Goal: Task Accomplishment & Management: Use online tool/utility

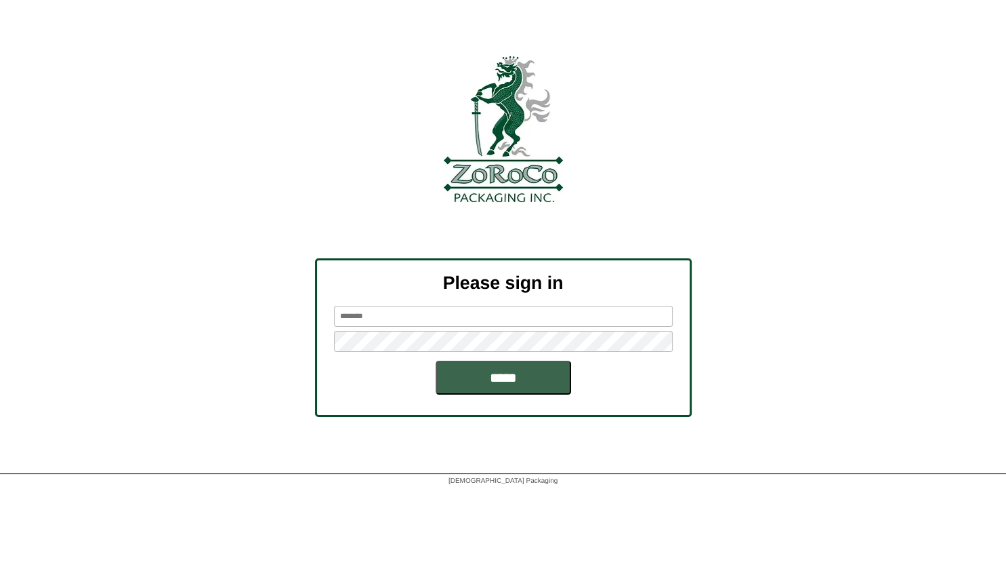
type input "*****"
click at [490, 384] on input "*****" at bounding box center [504, 378] width 136 height 34
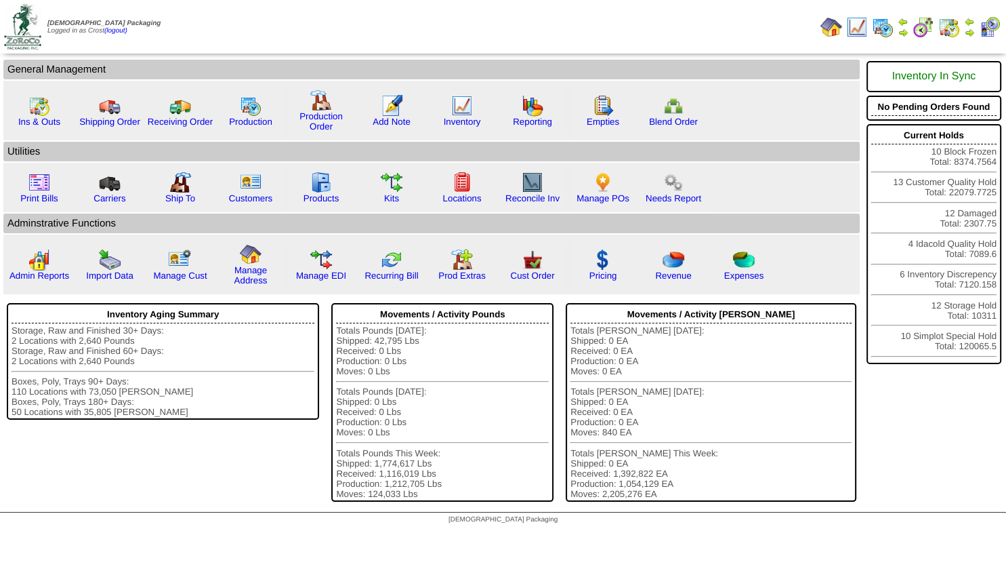
click at [969, 29] on img at bounding box center [969, 32] width 11 height 11
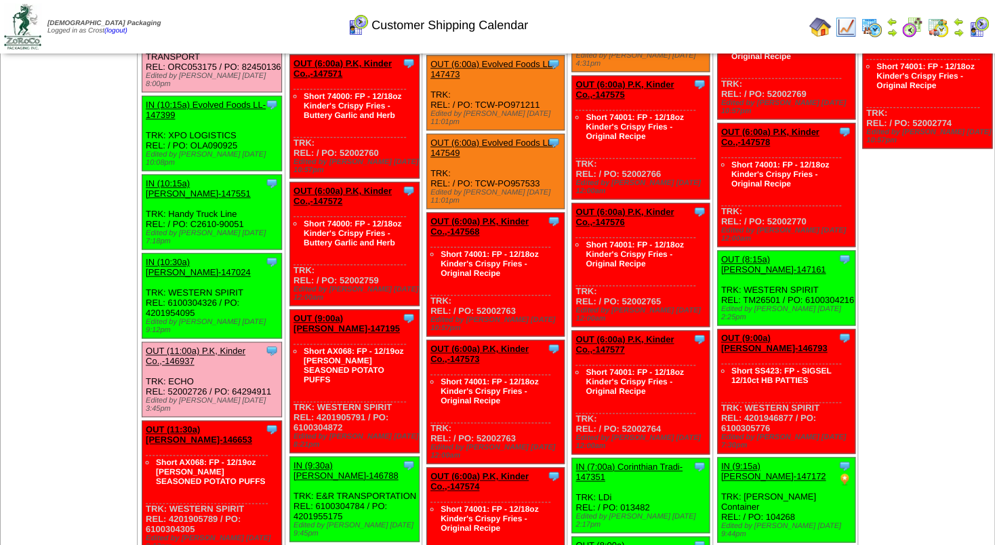
scroll to position [512, 0]
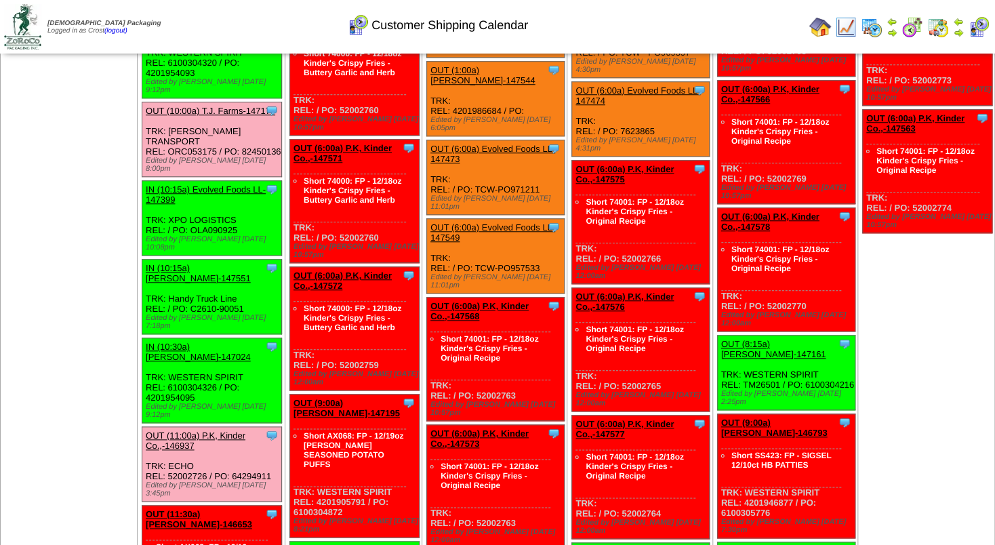
click at [958, 30] on img at bounding box center [958, 32] width 11 height 11
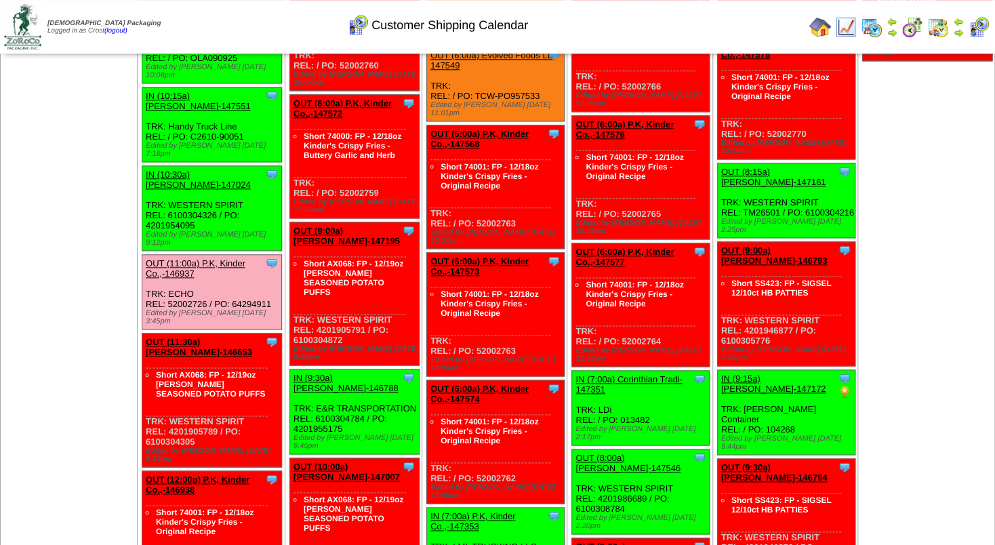
scroll to position [691, 0]
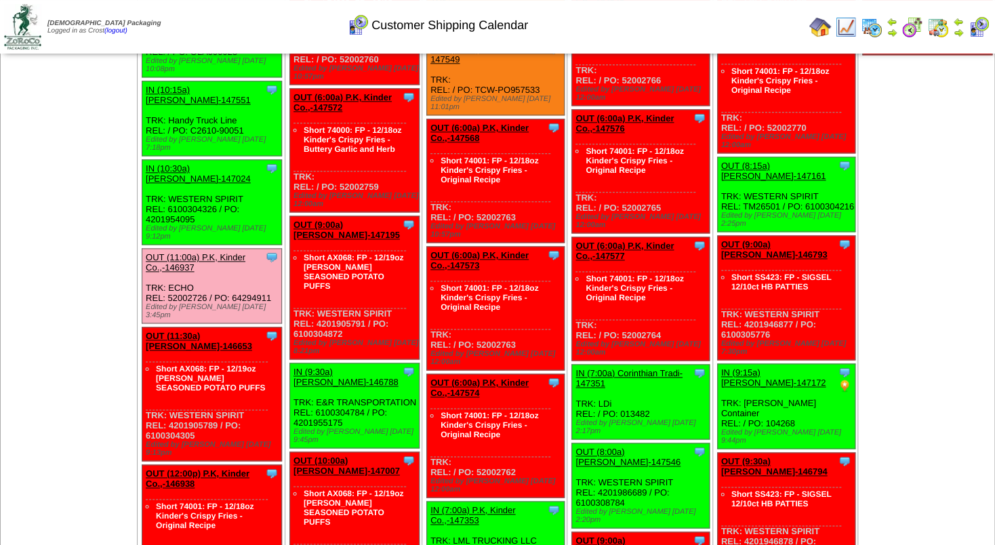
click at [820, 24] on img at bounding box center [820, 27] width 22 height 22
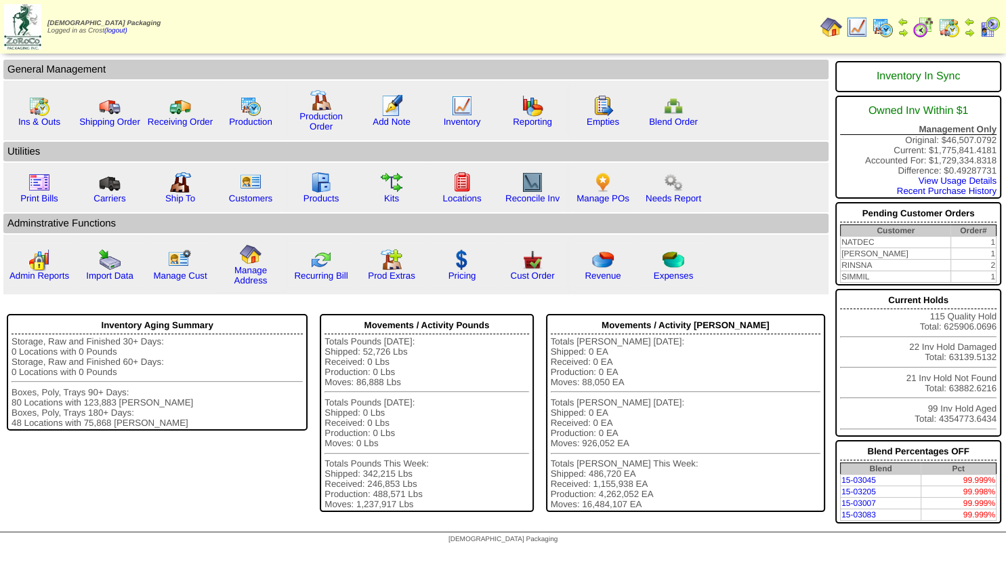
click at [968, 33] on img at bounding box center [969, 32] width 11 height 11
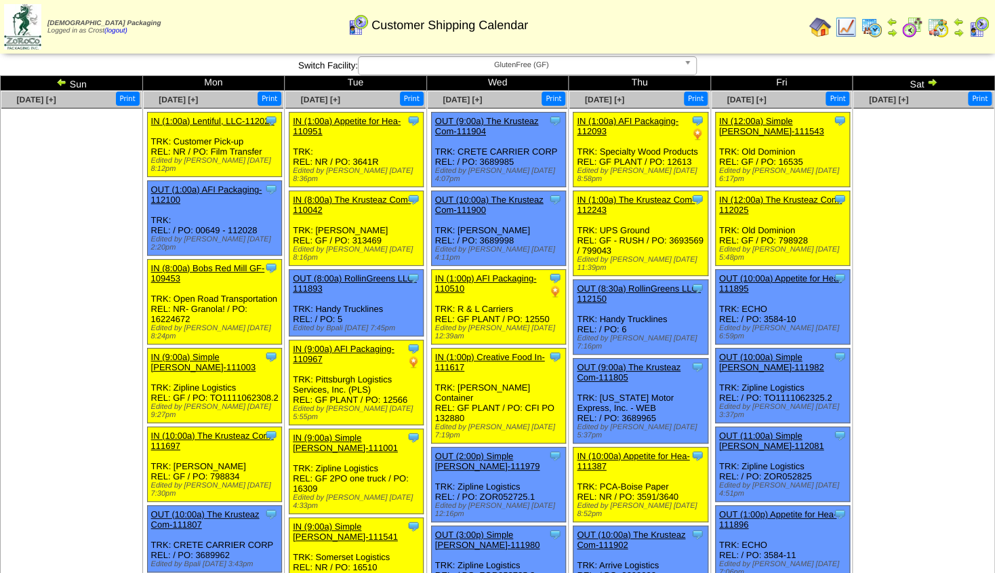
click at [931, 81] on img at bounding box center [932, 82] width 11 height 11
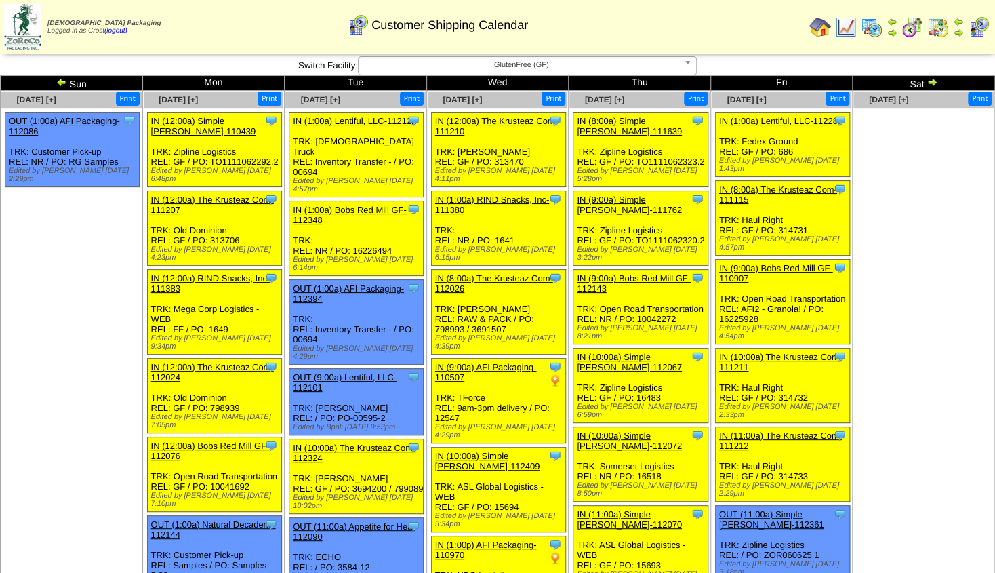
click at [937, 81] on img at bounding box center [932, 82] width 11 height 11
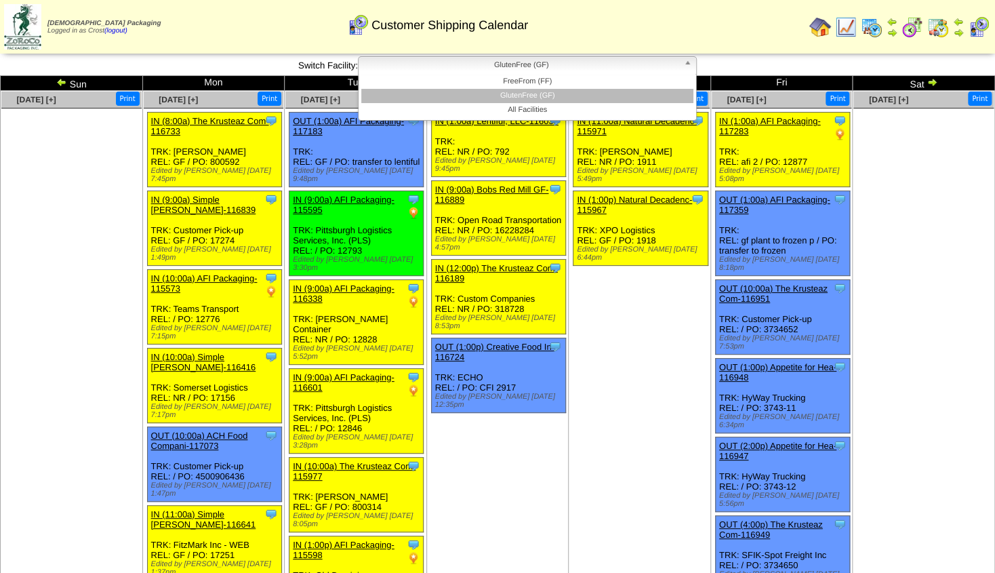
click at [575, 62] on span "GlutenFree (GF)" at bounding box center [521, 65] width 314 height 16
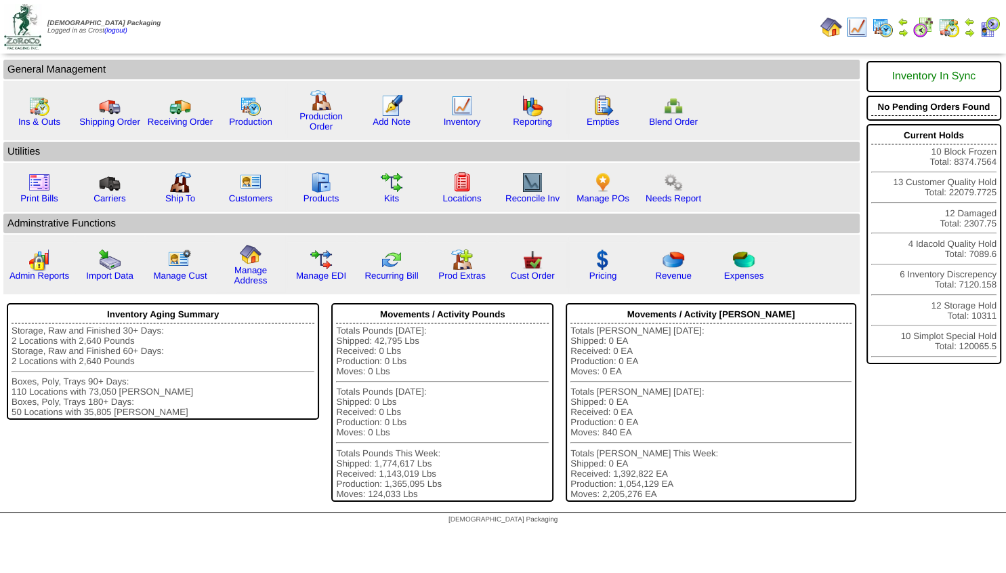
click at [968, 32] on img at bounding box center [969, 32] width 11 height 11
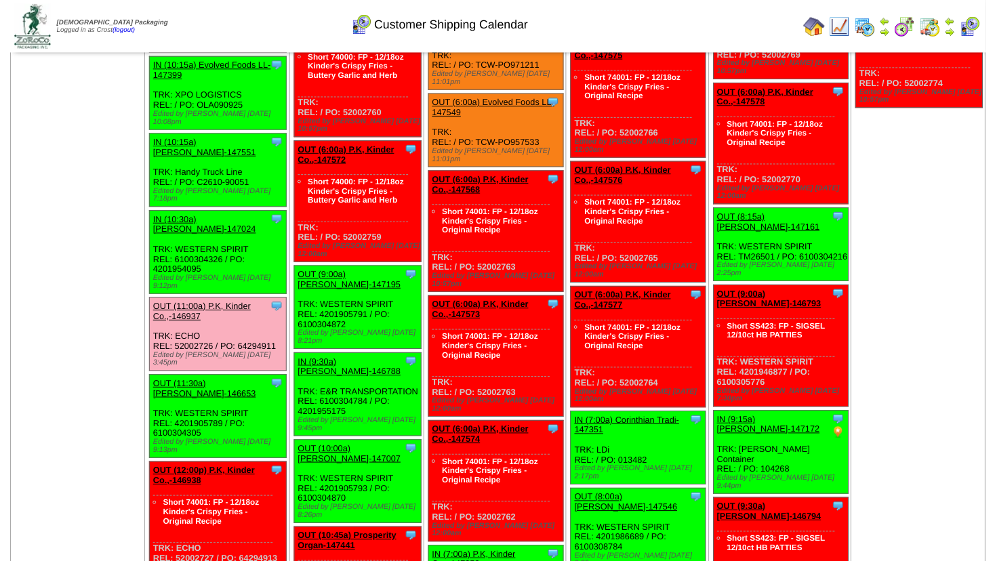
scroll to position [659, 0]
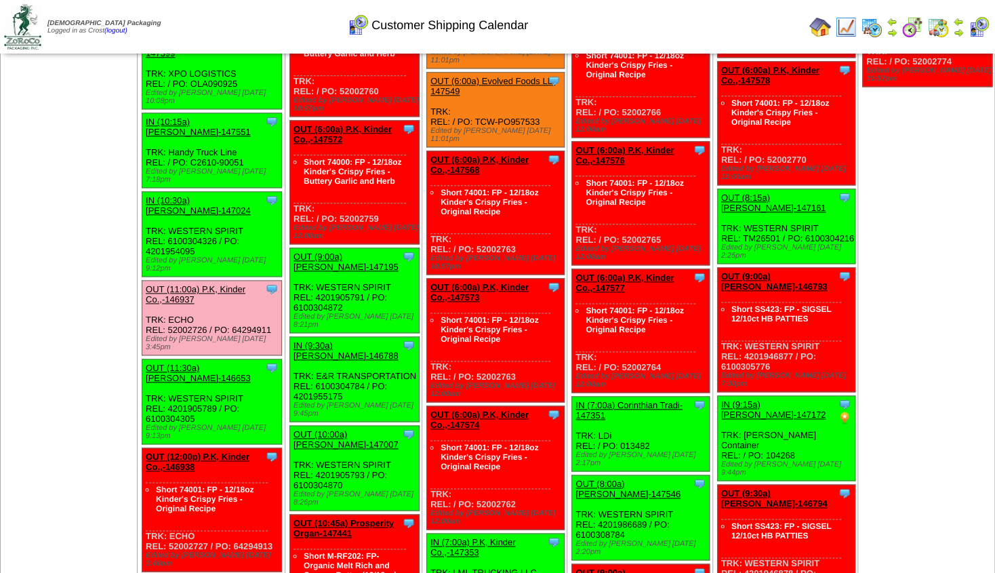
click at [190, 363] on link "OUT (11:30a) Lamb-Weston-146653" at bounding box center [198, 373] width 105 height 20
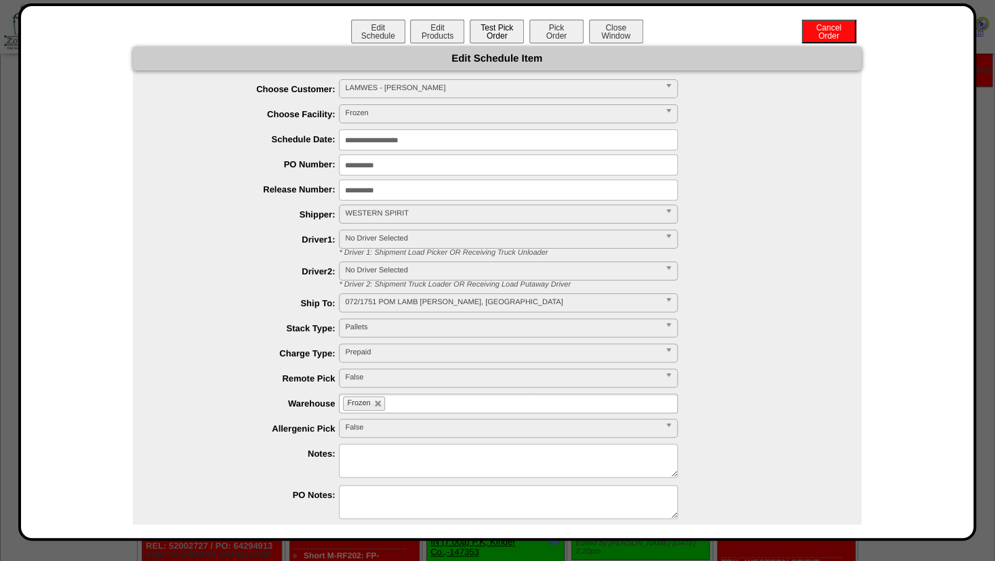
click at [483, 37] on button "Test Pick Order" at bounding box center [497, 32] width 54 height 24
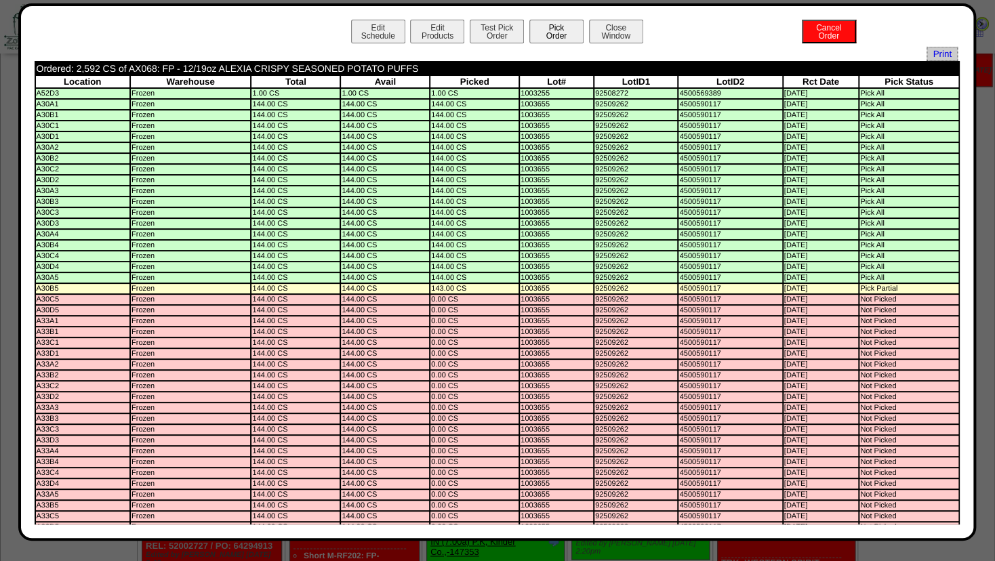
click at [533, 28] on button "Pick Order" at bounding box center [556, 32] width 54 height 24
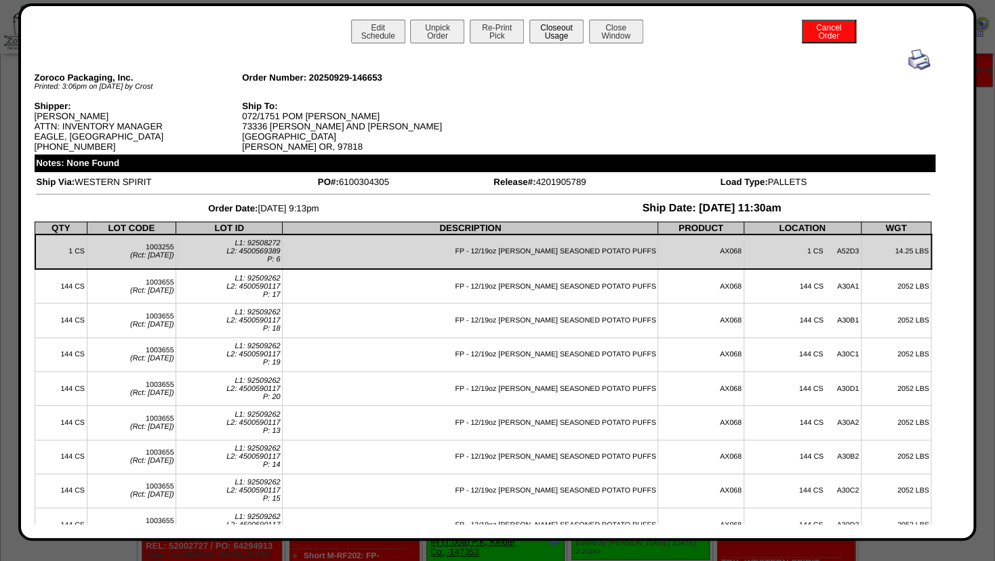
click at [552, 41] on button "Closeout Usage" at bounding box center [556, 32] width 54 height 24
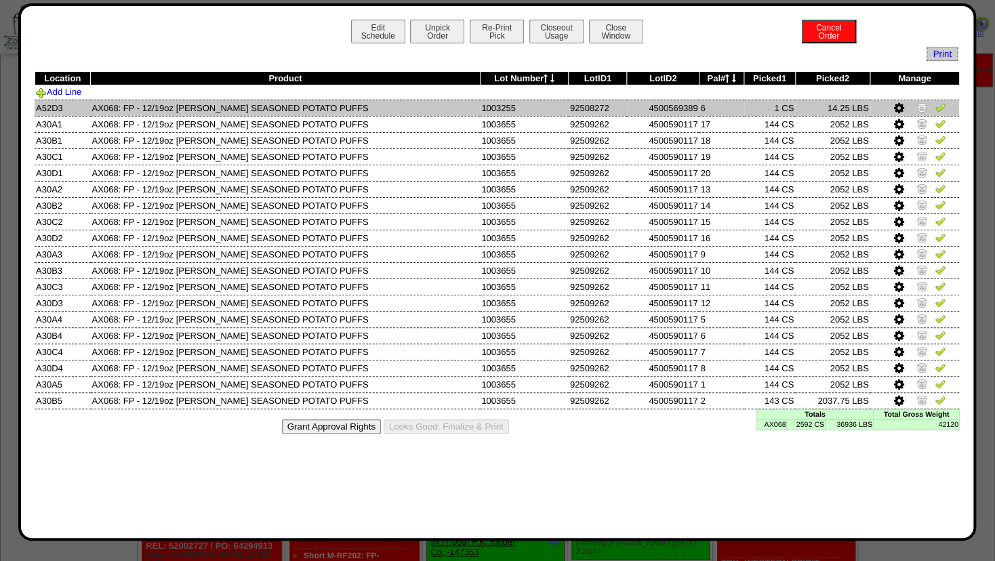
click at [916, 104] on img at bounding box center [921, 107] width 11 height 11
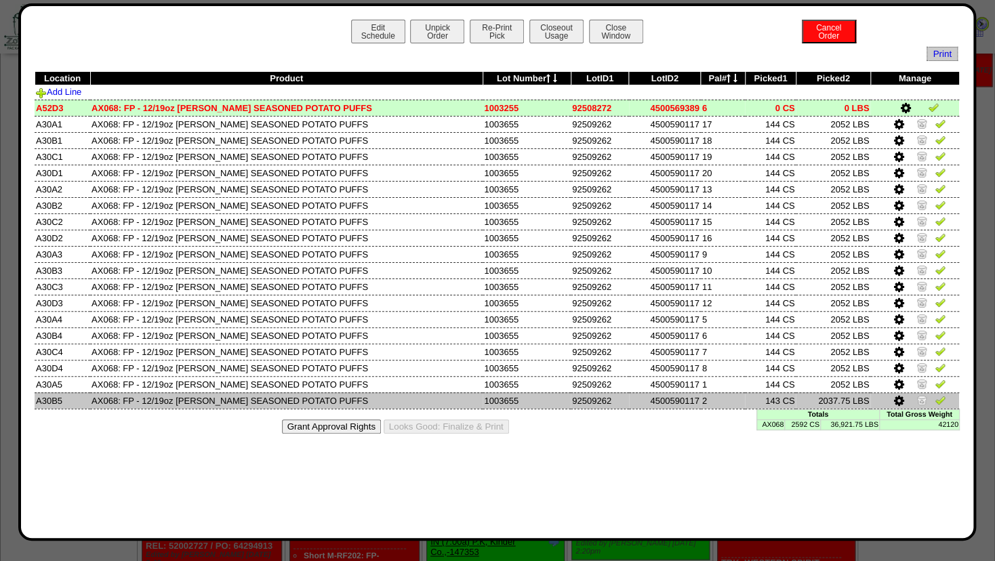
click at [899, 399] on icon at bounding box center [899, 401] width 10 height 12
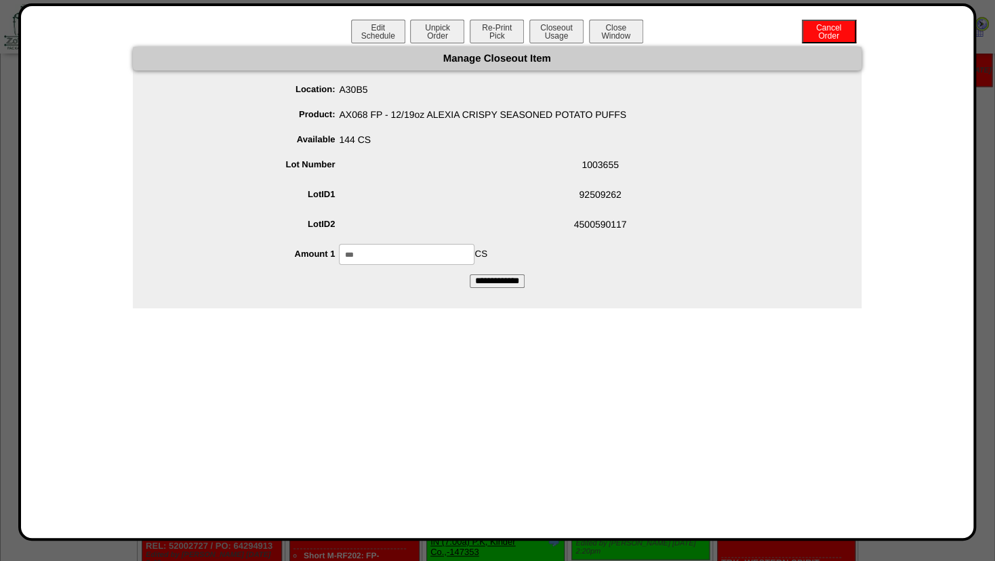
drag, startPoint x: 375, startPoint y: 256, endPoint x: 278, endPoint y: 264, distance: 98.0
click at [339, 262] on input "***" at bounding box center [407, 254] width 136 height 21
type input "***"
drag, startPoint x: 544, startPoint y: 178, endPoint x: 525, endPoint y: 200, distance: 28.4
click at [542, 180] on span "1003655" at bounding box center [510, 168] width 701 height 26
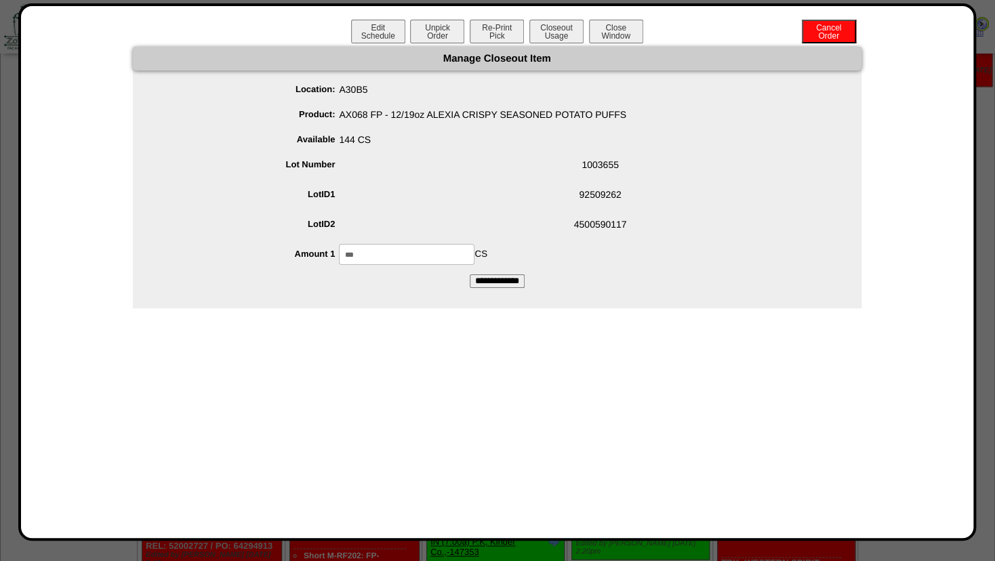
click at [485, 279] on input "**********" at bounding box center [497, 281] width 55 height 14
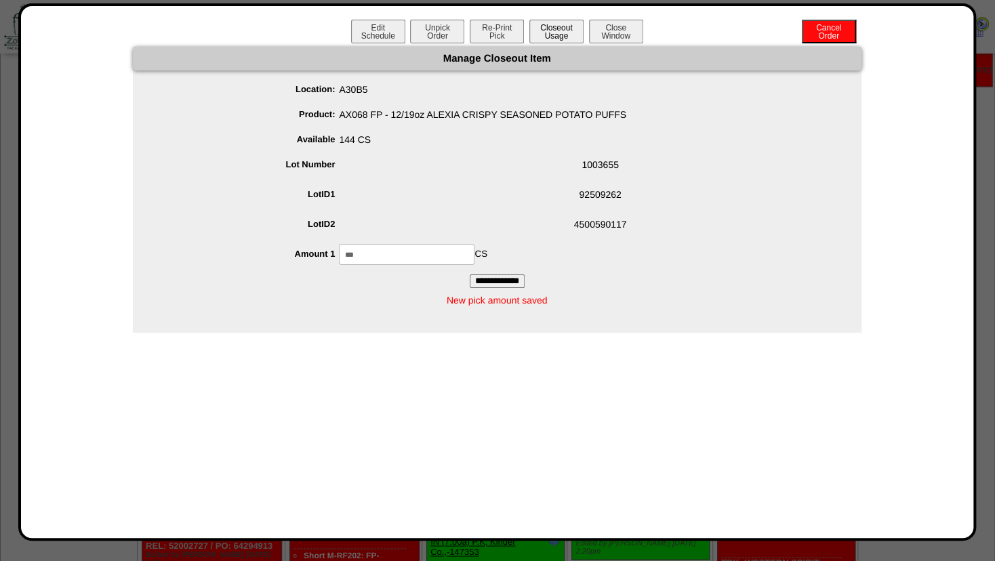
click at [554, 40] on button "Closeout Usage" at bounding box center [556, 32] width 54 height 24
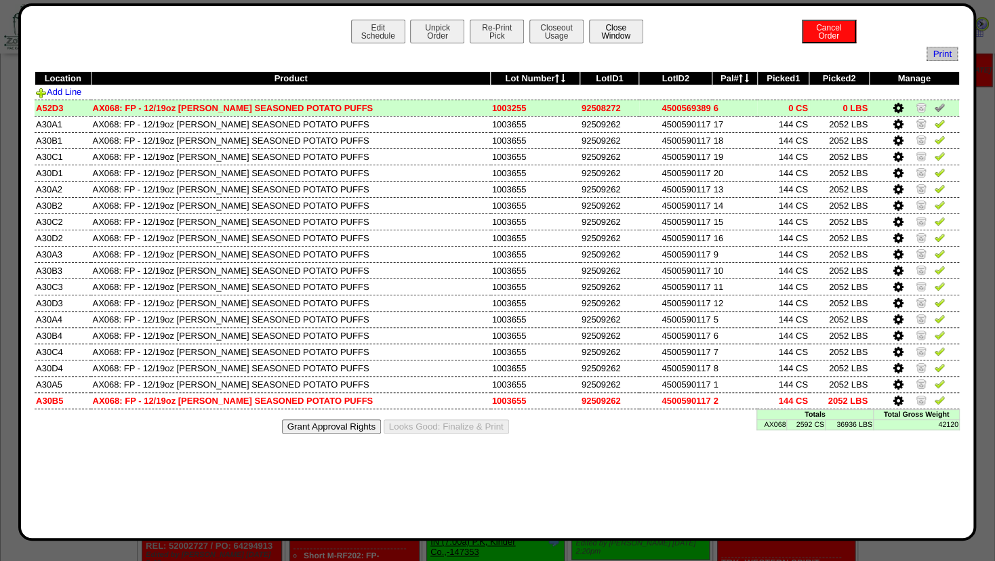
click at [615, 35] on button "Close Window" at bounding box center [616, 32] width 54 height 24
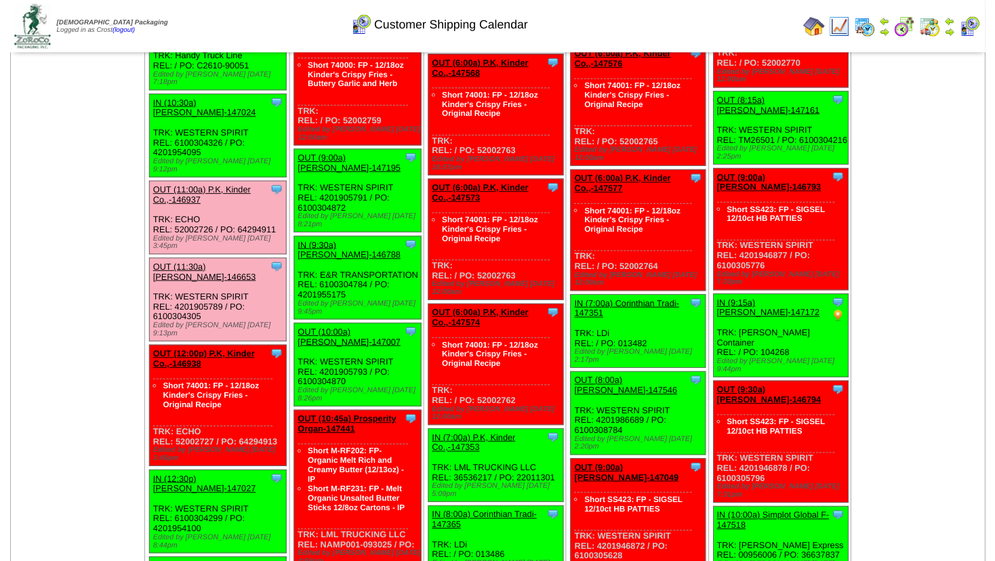
scroll to position [798, 0]
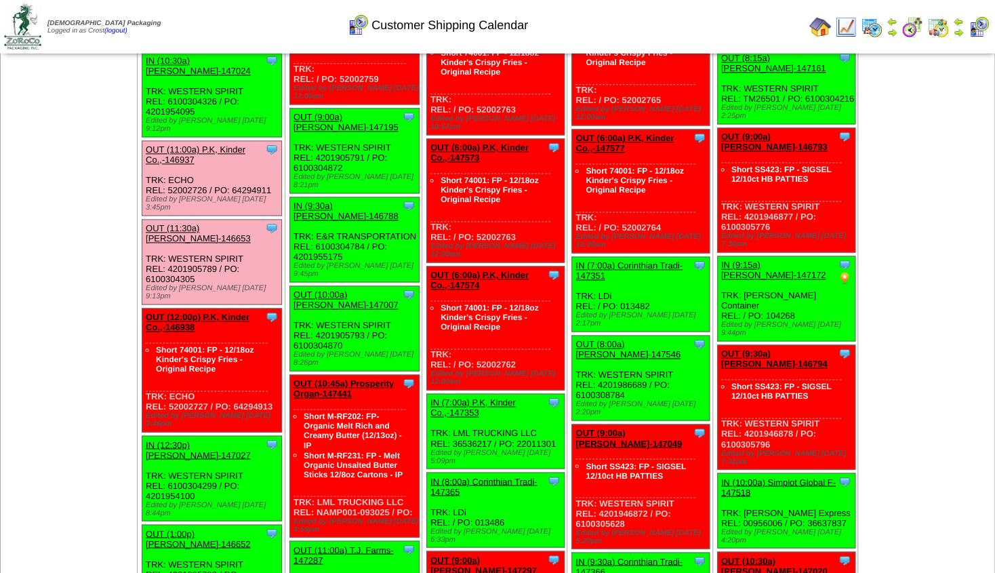
click at [201, 528] on link "OUT (1:00p) [PERSON_NAME]-146652" at bounding box center [198, 538] width 105 height 20
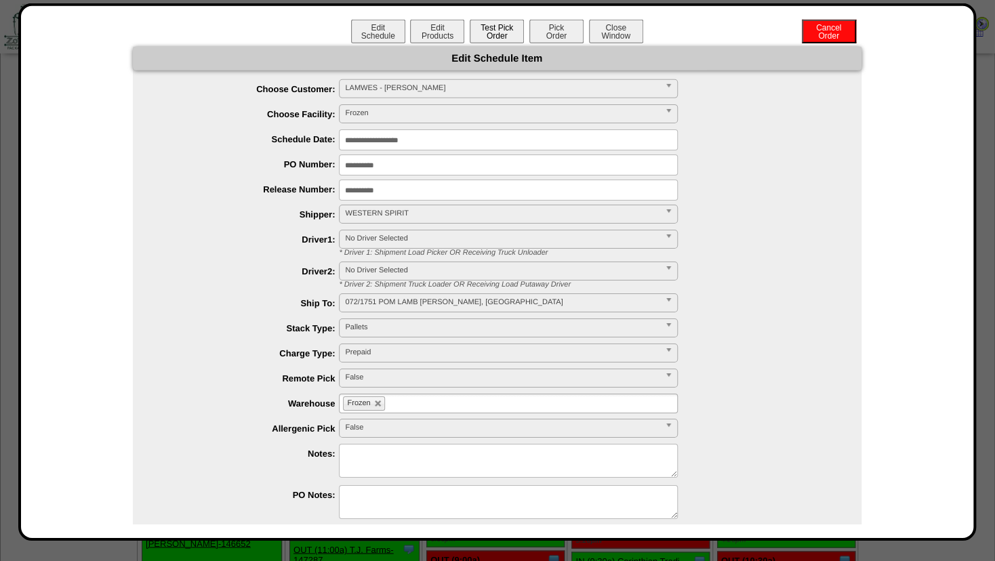
click at [487, 38] on button "Test Pick Order" at bounding box center [497, 32] width 54 height 24
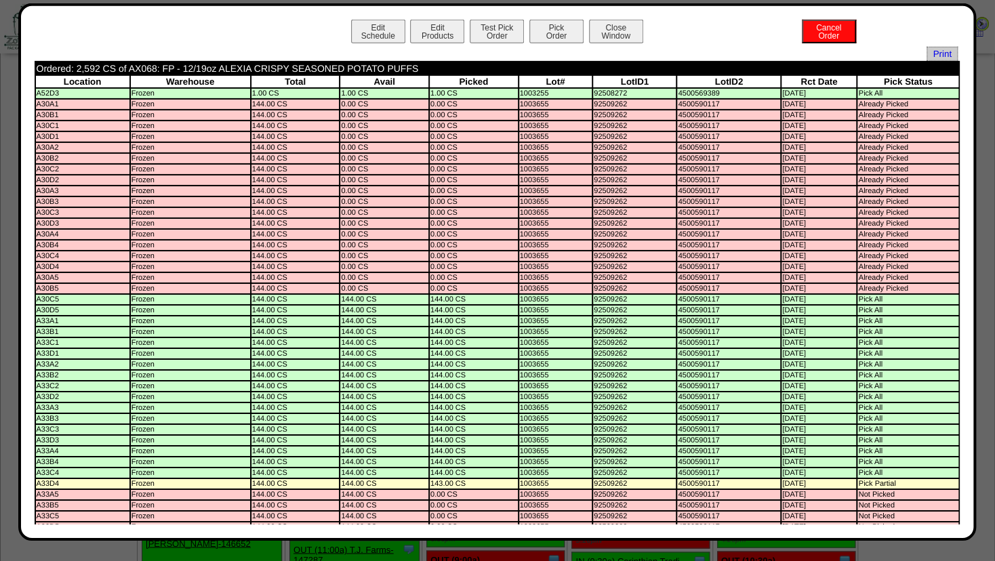
scroll to position [0, 0]
click at [540, 33] on button "Pick Order" at bounding box center [556, 32] width 54 height 24
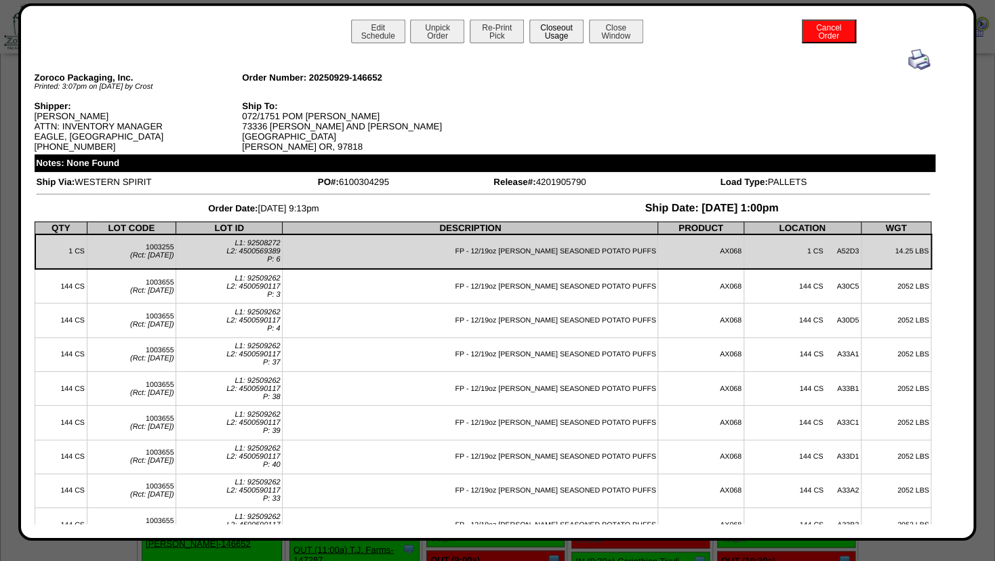
click at [548, 35] on button "Closeout Usage" at bounding box center [556, 32] width 54 height 24
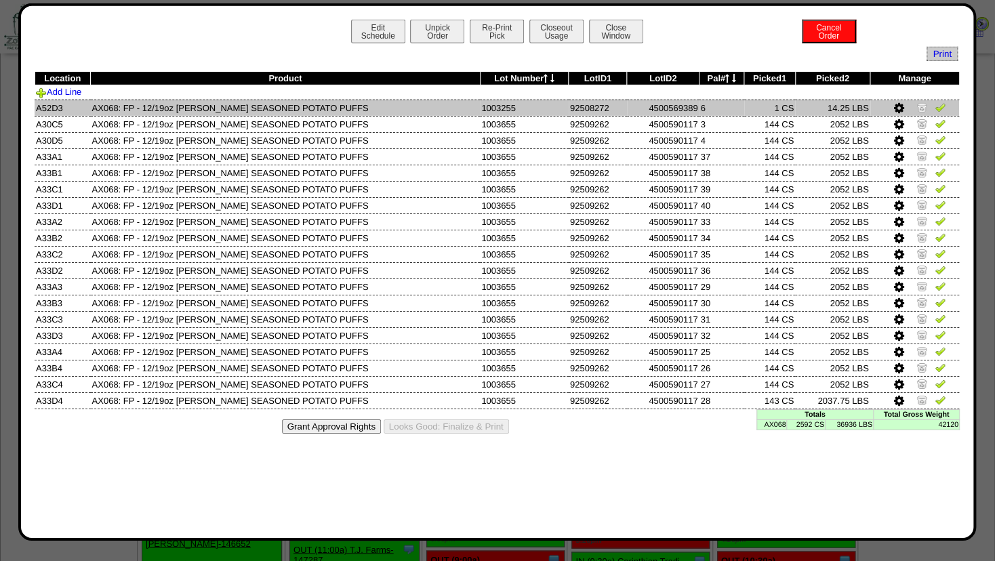
click at [922, 106] on img at bounding box center [921, 107] width 11 height 11
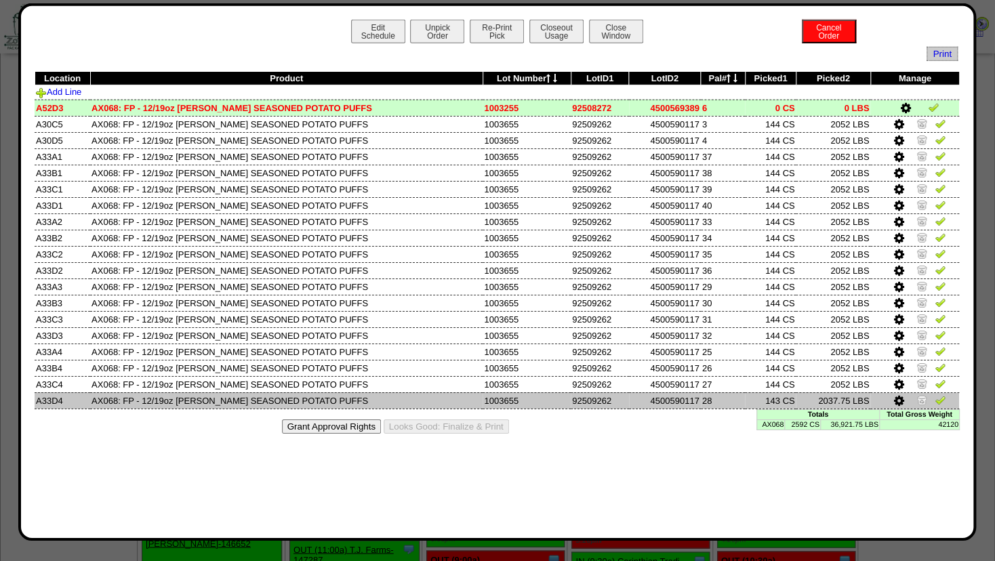
click at [898, 401] on icon at bounding box center [899, 401] width 10 height 12
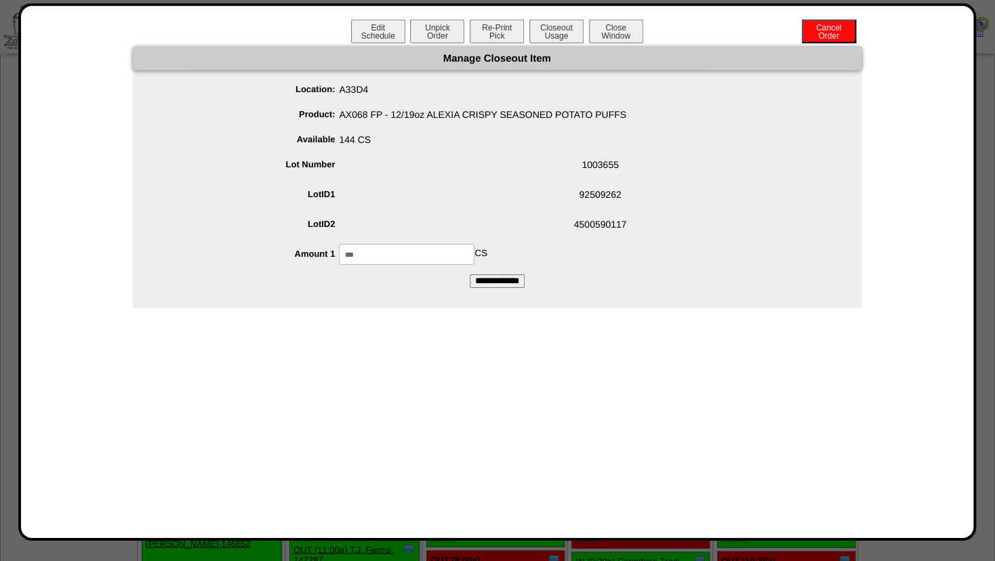
drag, startPoint x: 384, startPoint y: 261, endPoint x: 271, endPoint y: 268, distance: 112.7
click at [339, 265] on input "***" at bounding box center [407, 254] width 136 height 21
type input "***"
click at [510, 228] on span "4500590117" at bounding box center [510, 227] width 701 height 26
click at [492, 279] on input "**********" at bounding box center [497, 281] width 55 height 14
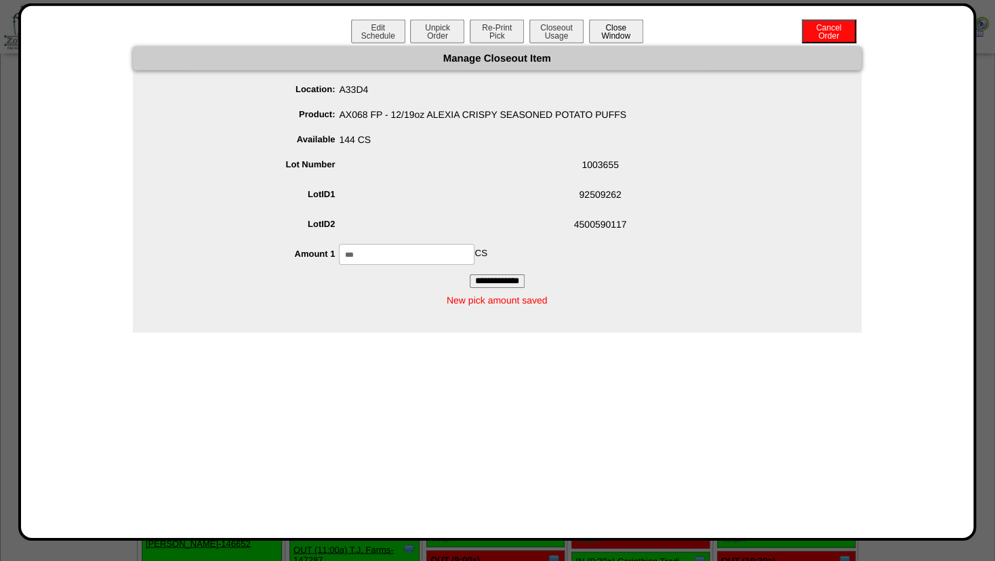
click at [614, 32] on button "Close Window" at bounding box center [616, 32] width 54 height 24
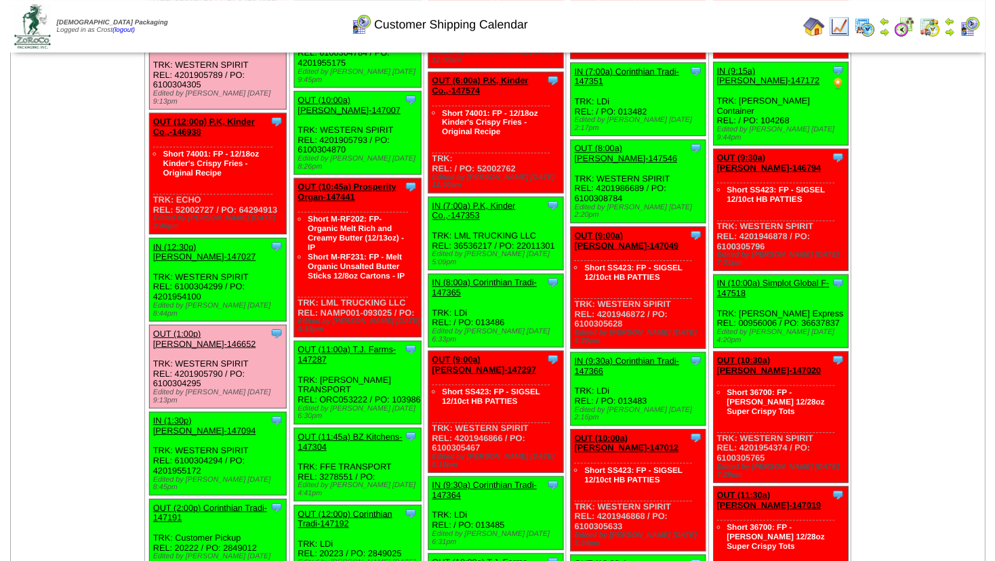
scroll to position [1025, 0]
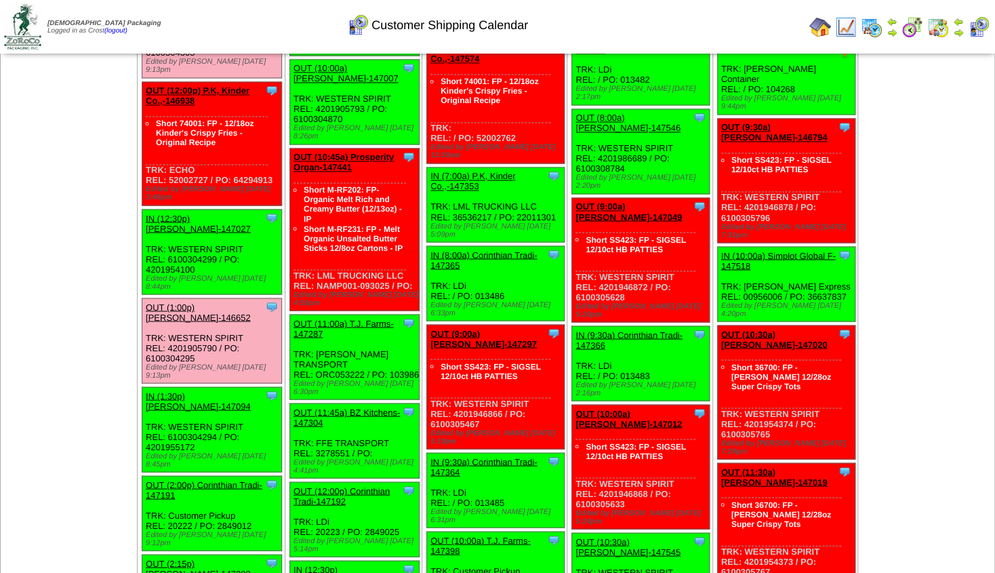
click at [183, 479] on link "OUT (2:00p) Corinthian Tradi-147191" at bounding box center [204, 489] width 117 height 20
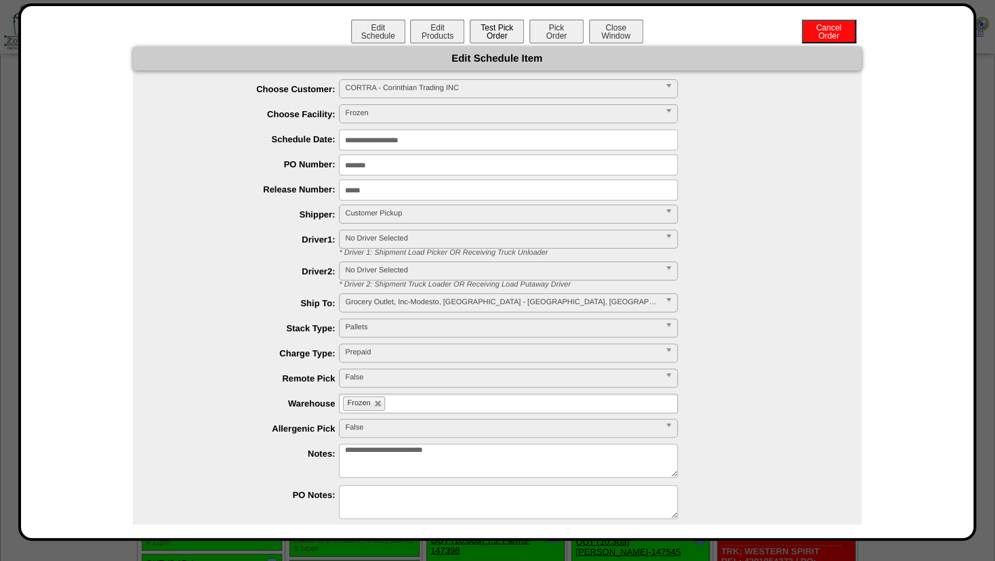
click at [493, 24] on button "Test Pick Order" at bounding box center [497, 32] width 54 height 24
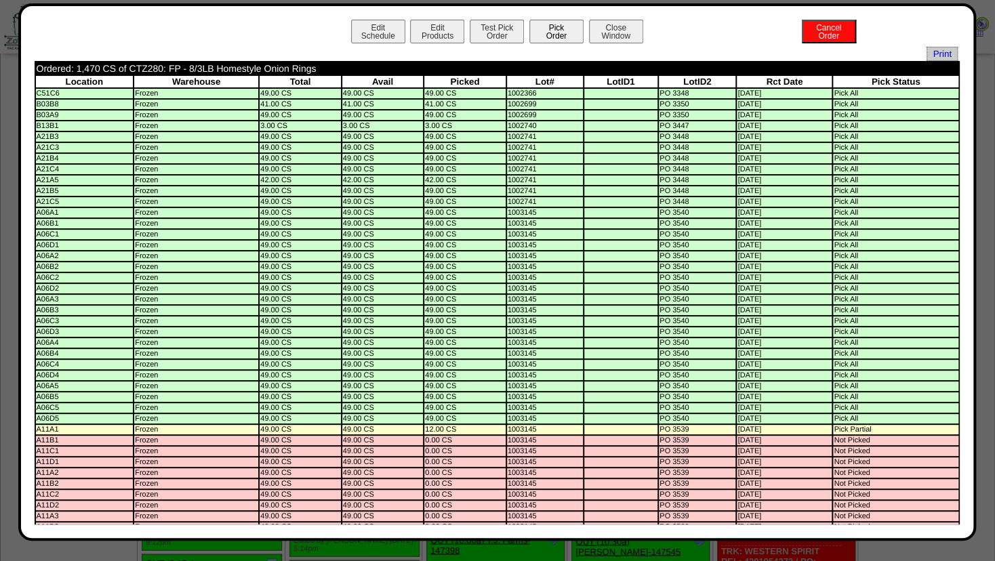
click at [548, 27] on button "Pick Order" at bounding box center [556, 32] width 54 height 24
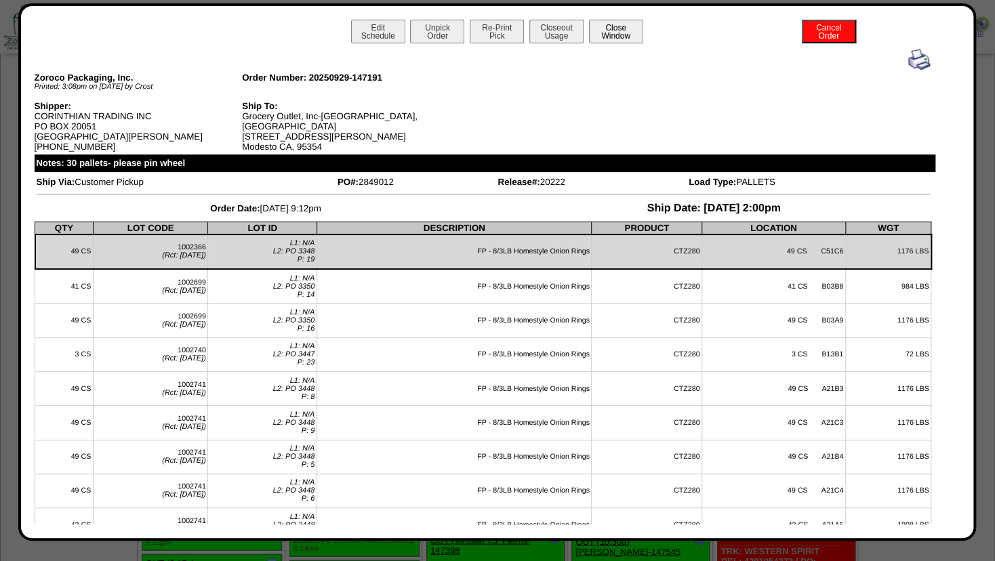
click at [599, 28] on button "Close Window" at bounding box center [616, 32] width 54 height 24
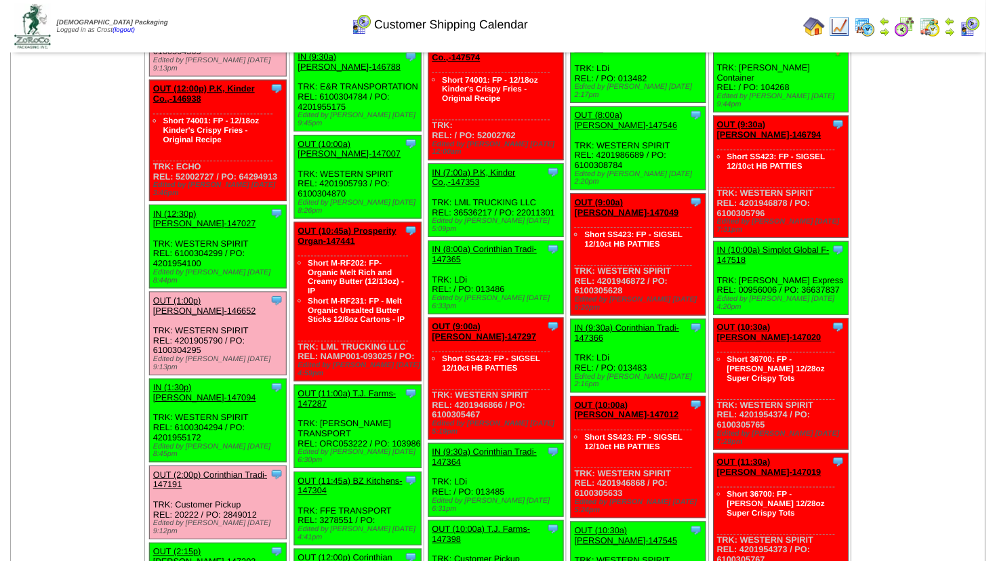
scroll to position [1098, 0]
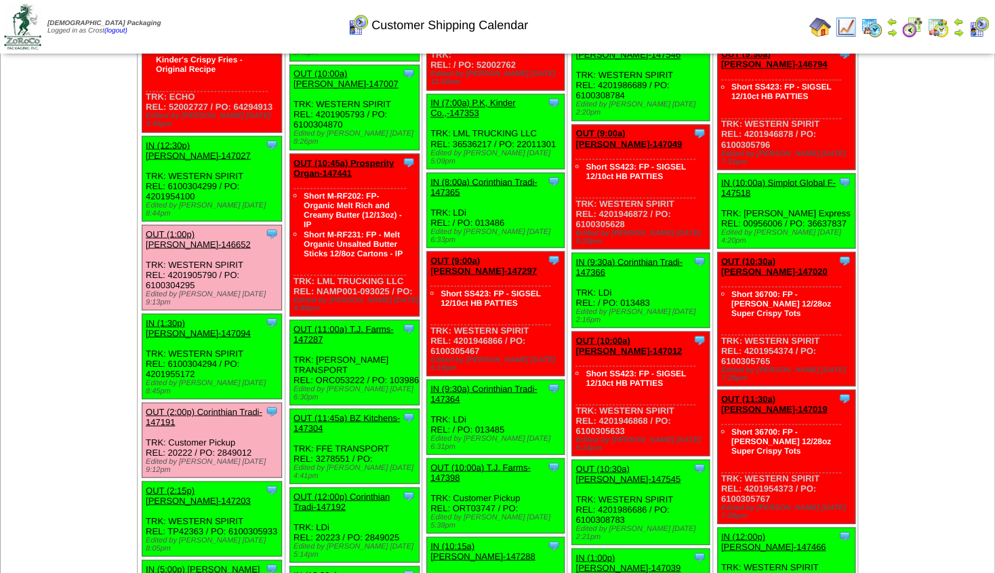
click at [181, 485] on link "OUT (2:15p) Lamb-Weston-147203" at bounding box center [198, 495] width 105 height 20
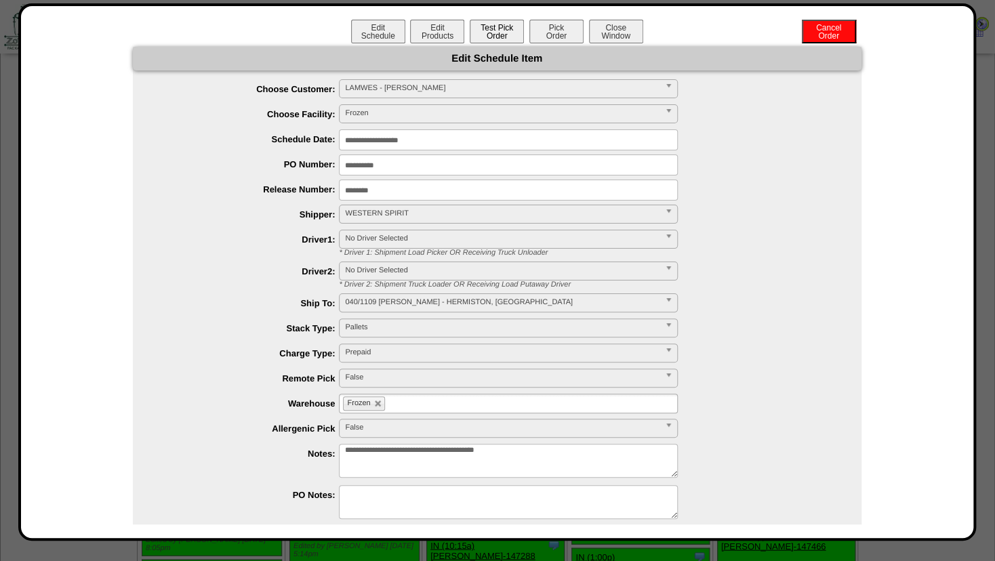
click at [495, 36] on button "Test Pick Order" at bounding box center [497, 32] width 54 height 24
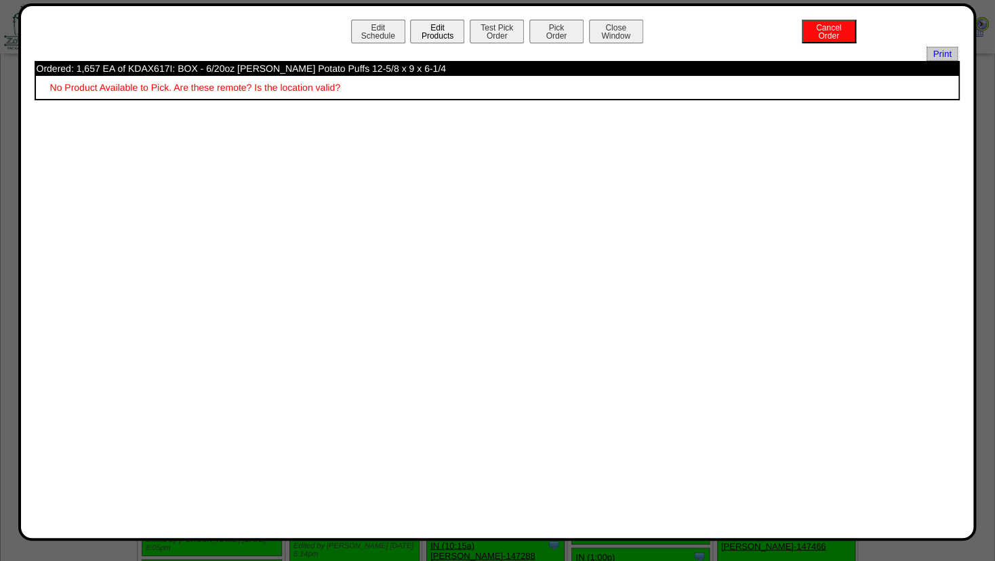
click at [431, 35] on button "Edit Products" at bounding box center [437, 32] width 54 height 24
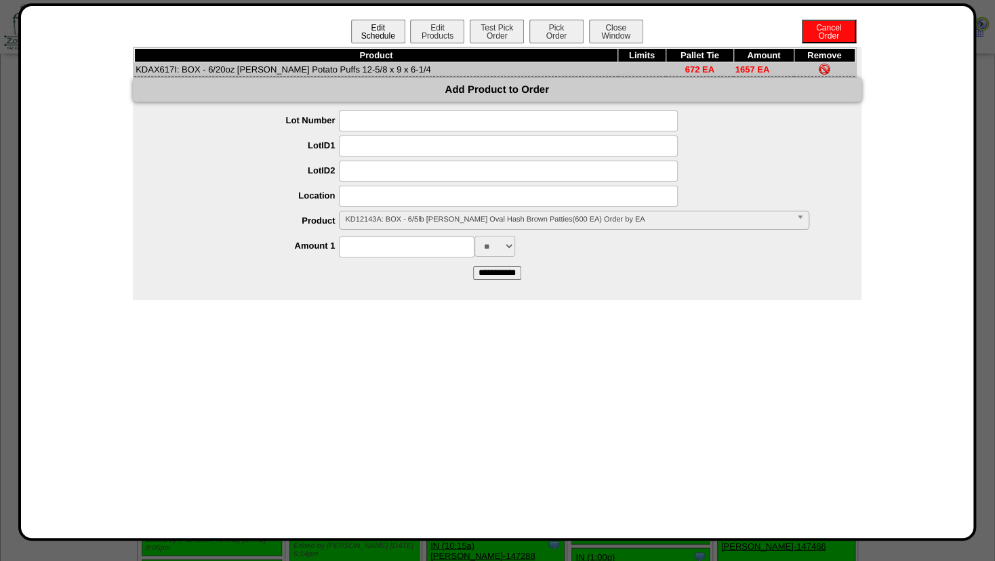
click at [371, 33] on button "Edit Schedule" at bounding box center [378, 32] width 54 height 24
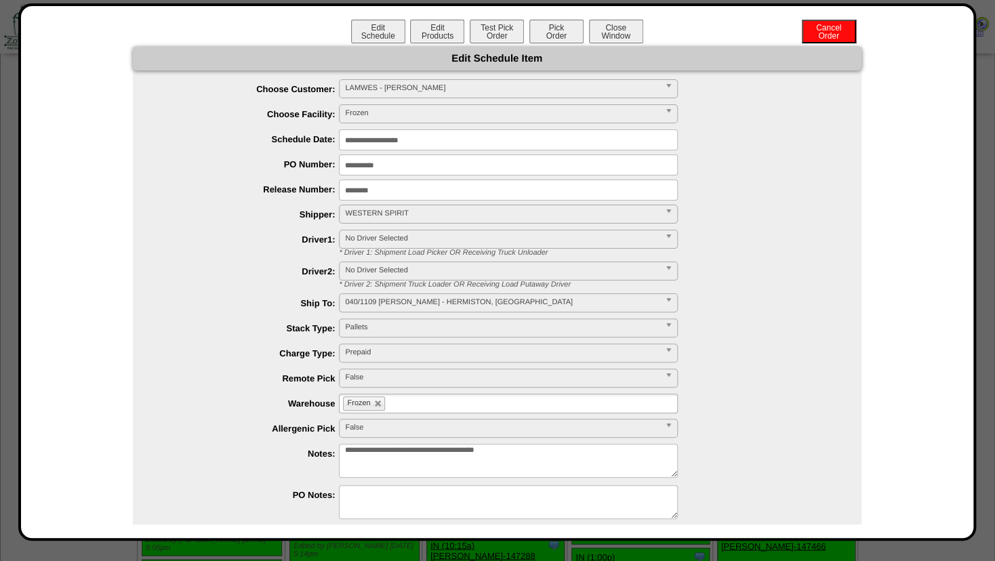
click at [359, 373] on span "False" at bounding box center [502, 377] width 314 height 16
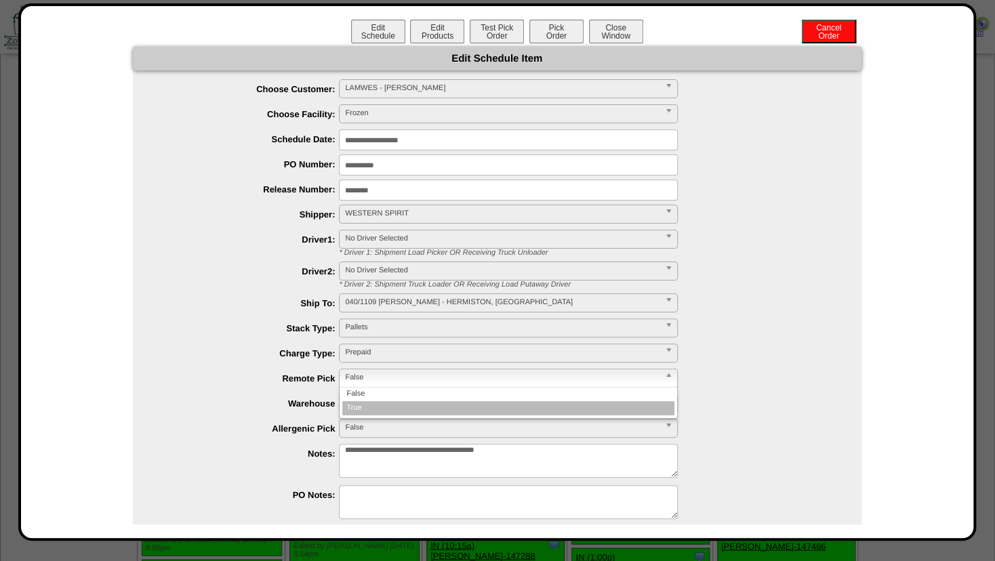
click at [351, 403] on li "True" at bounding box center [508, 408] width 332 height 14
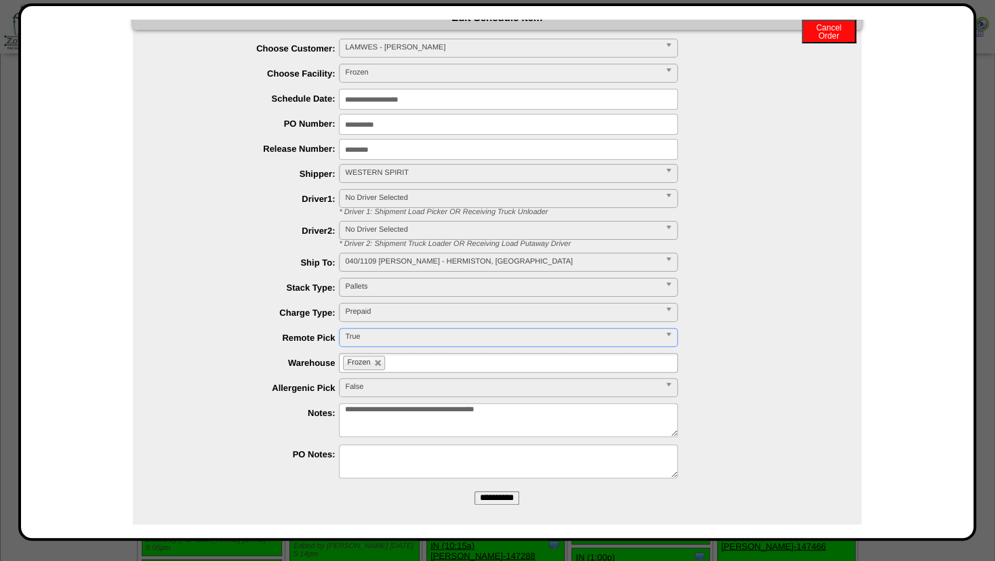
scroll to position [53, 0]
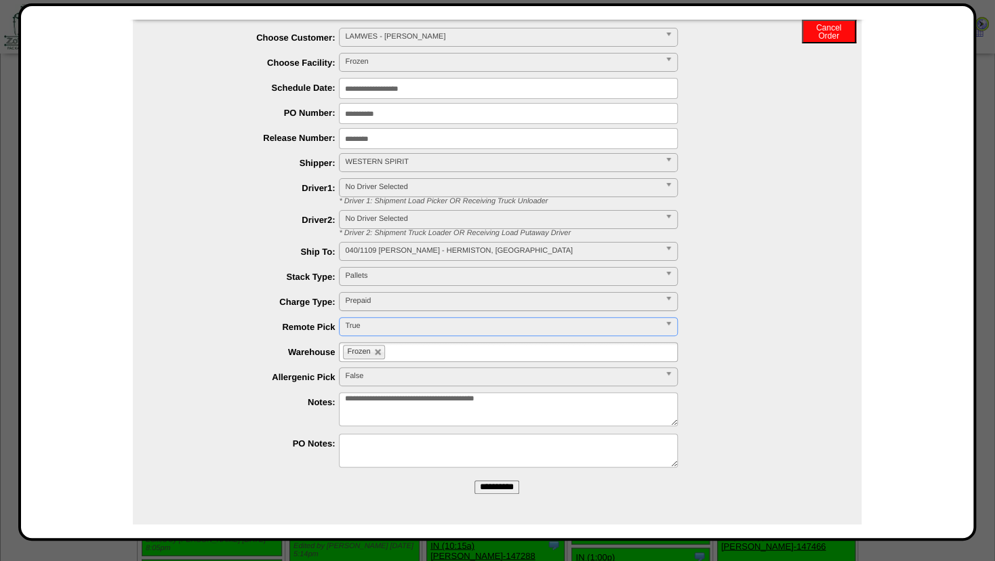
click at [493, 487] on input "**********" at bounding box center [496, 488] width 45 height 14
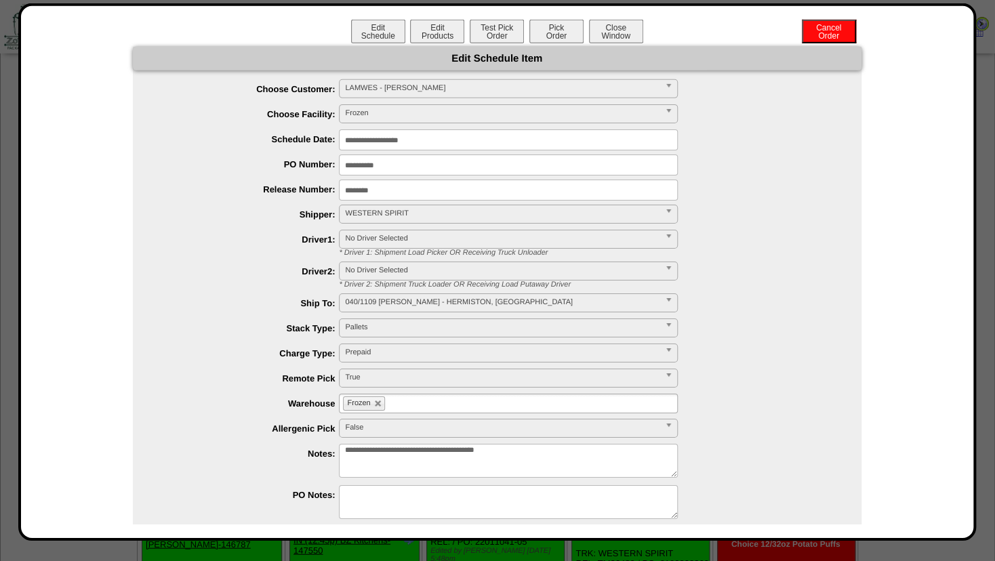
scroll to position [1098, 0]
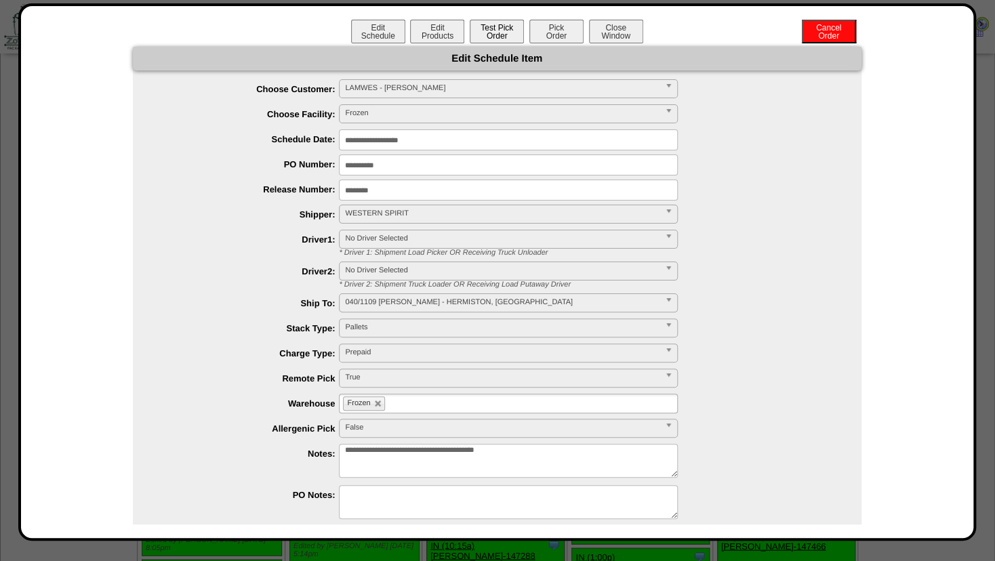
click at [485, 28] on button "Test Pick Order" at bounding box center [497, 32] width 54 height 24
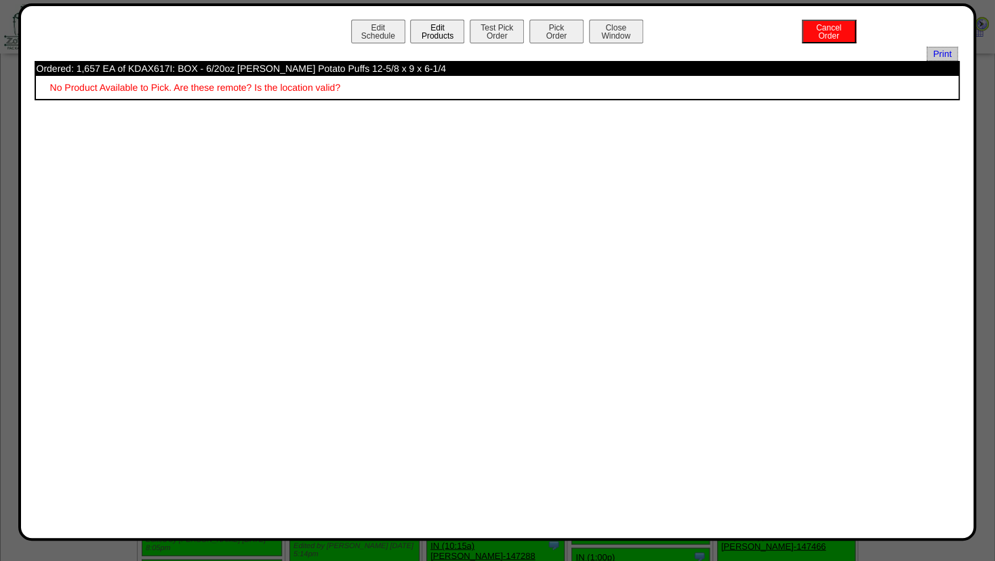
click at [430, 33] on button "Edit Products" at bounding box center [437, 32] width 54 height 24
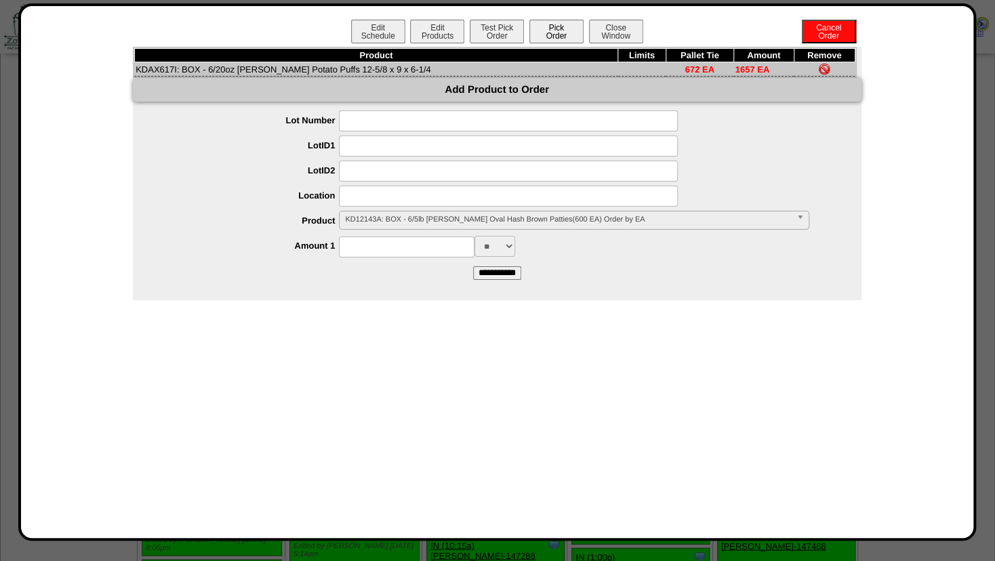
click at [555, 38] on button "Pick Order" at bounding box center [556, 32] width 54 height 24
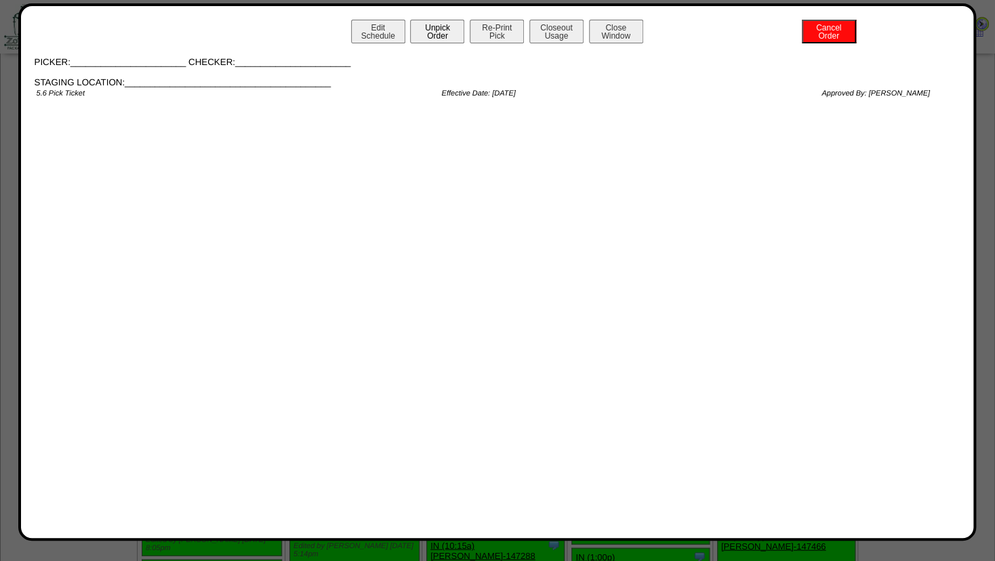
click at [430, 34] on button "Unpick Order" at bounding box center [437, 32] width 54 height 24
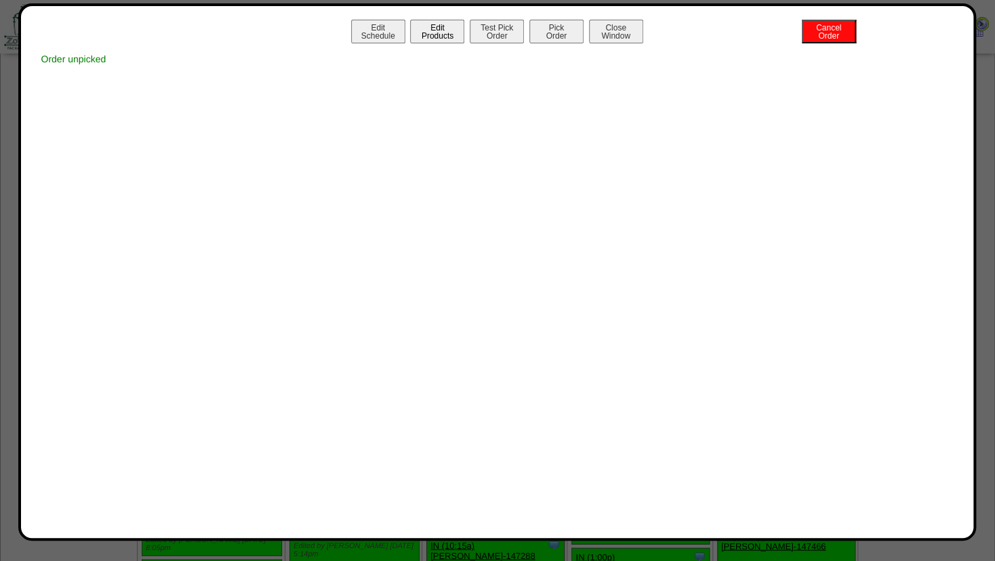
click at [434, 34] on button "Edit Products" at bounding box center [437, 32] width 54 height 24
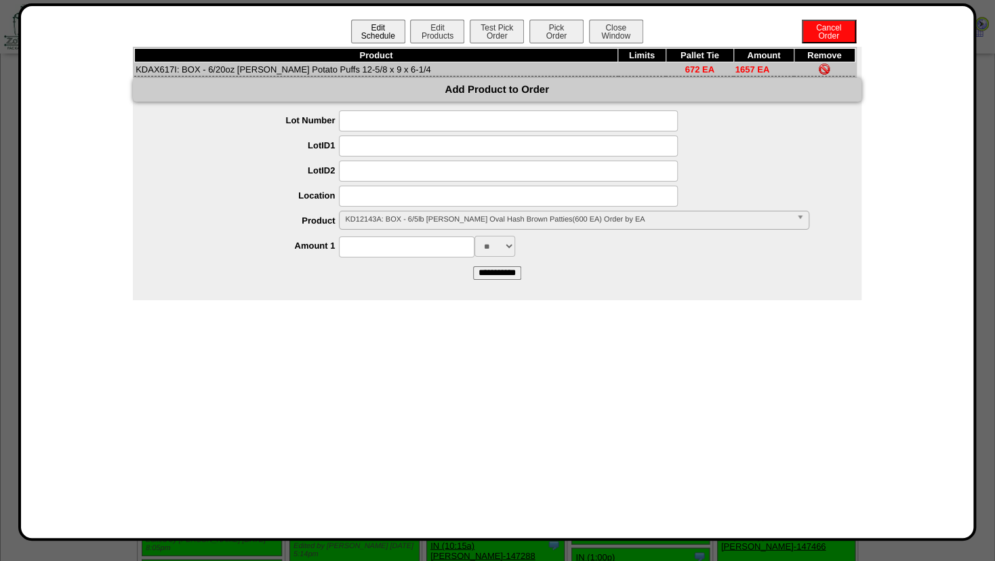
click at [365, 39] on button "Edit Schedule" at bounding box center [378, 32] width 54 height 24
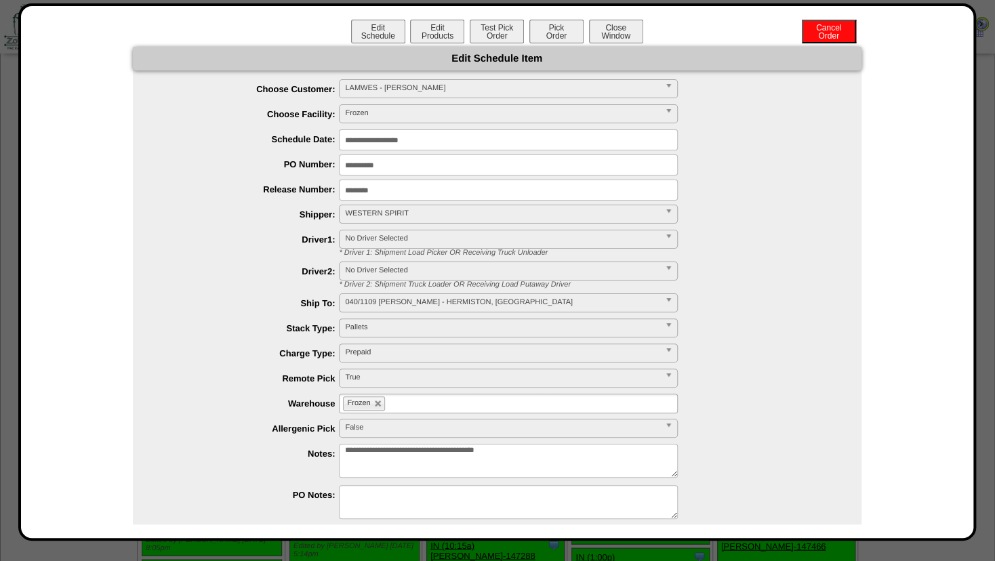
click at [363, 117] on span "Frozen" at bounding box center [502, 113] width 314 height 16
click at [613, 27] on button "Close Window" at bounding box center [616, 32] width 54 height 24
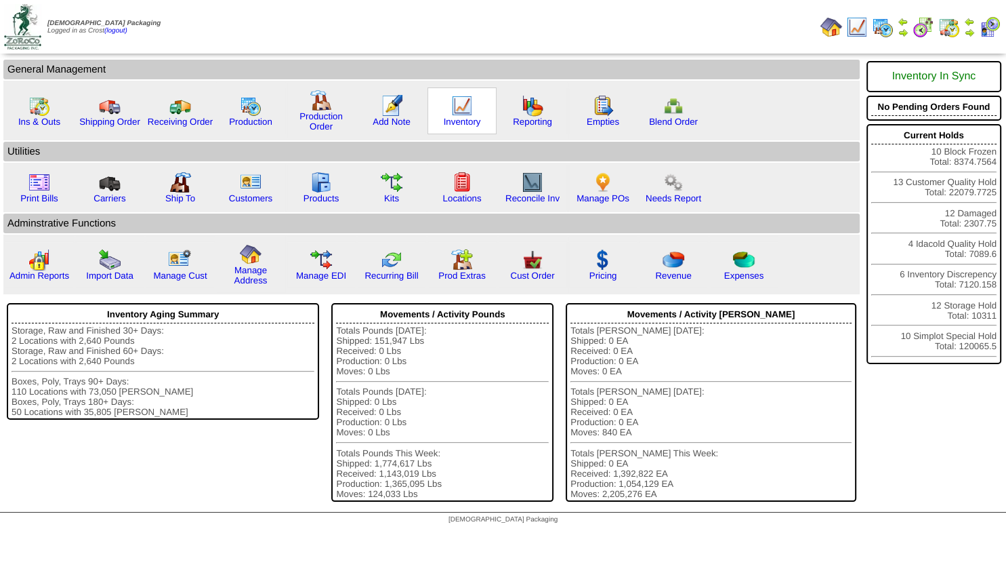
click at [454, 108] on img at bounding box center [462, 106] width 22 height 22
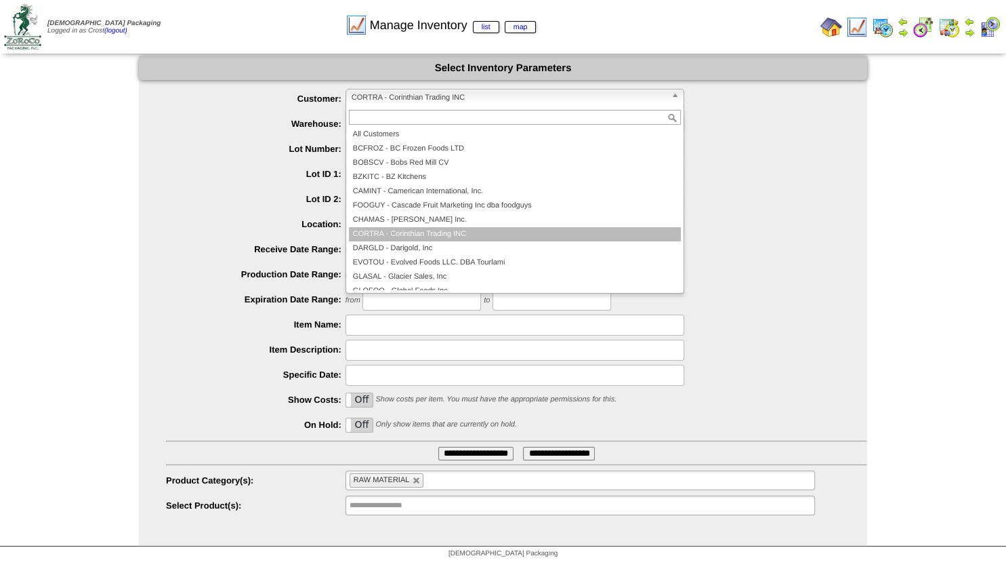
click at [388, 102] on span "CORTRA - Corinthian Trading INC" at bounding box center [509, 97] width 314 height 16
click at [378, 96] on span "CORTRA - Corinthian Trading INC" at bounding box center [509, 97] width 314 height 16
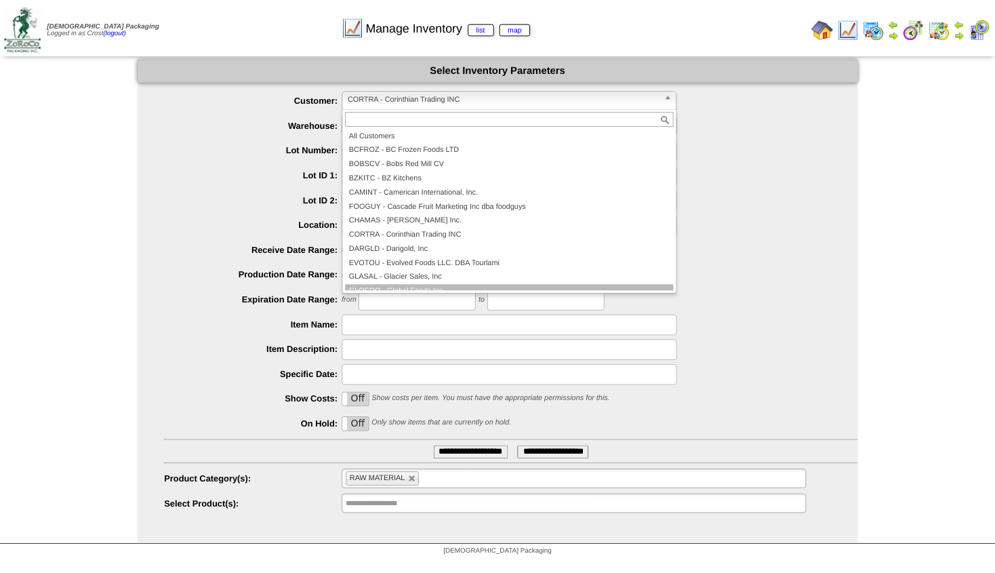
scroll to position [81, 0]
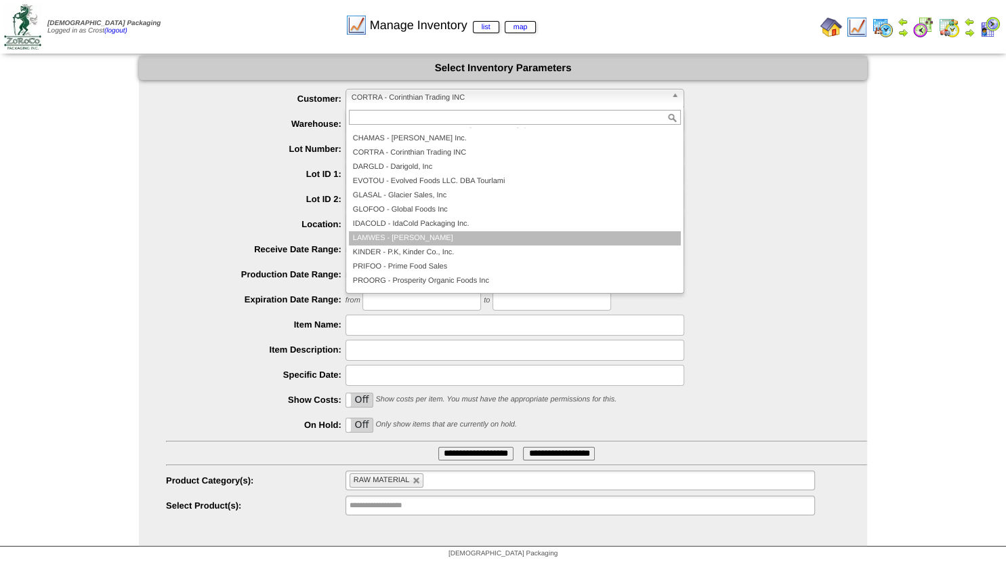
click at [407, 237] on li "LAMWES - [PERSON_NAME]" at bounding box center [515, 238] width 332 height 14
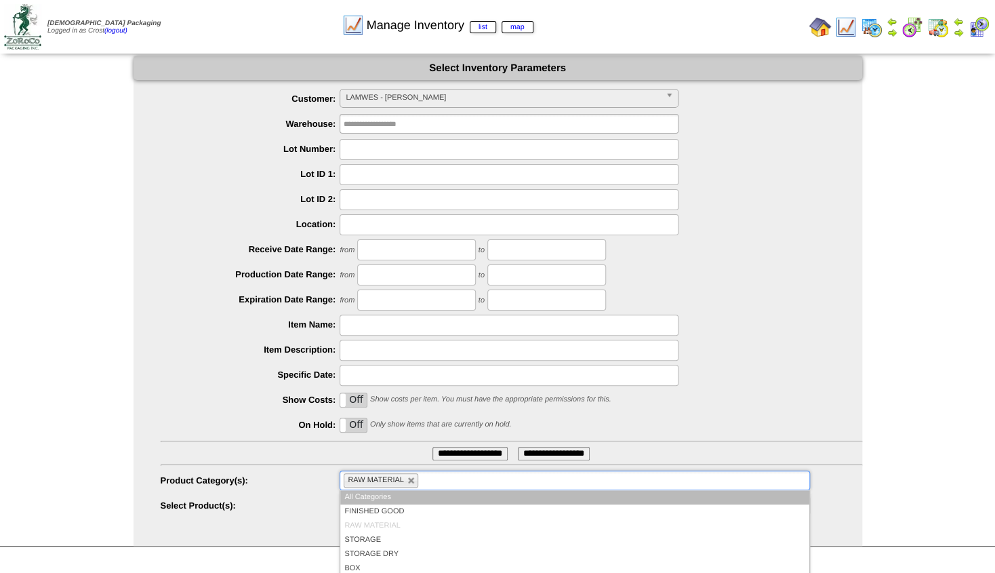
click at [421, 482] on ul "RAW MATERIAL" at bounding box center [575, 480] width 470 height 20
click at [408, 479] on link at bounding box center [411, 480] width 8 height 8
click at [388, 481] on ul at bounding box center [575, 480] width 470 height 20
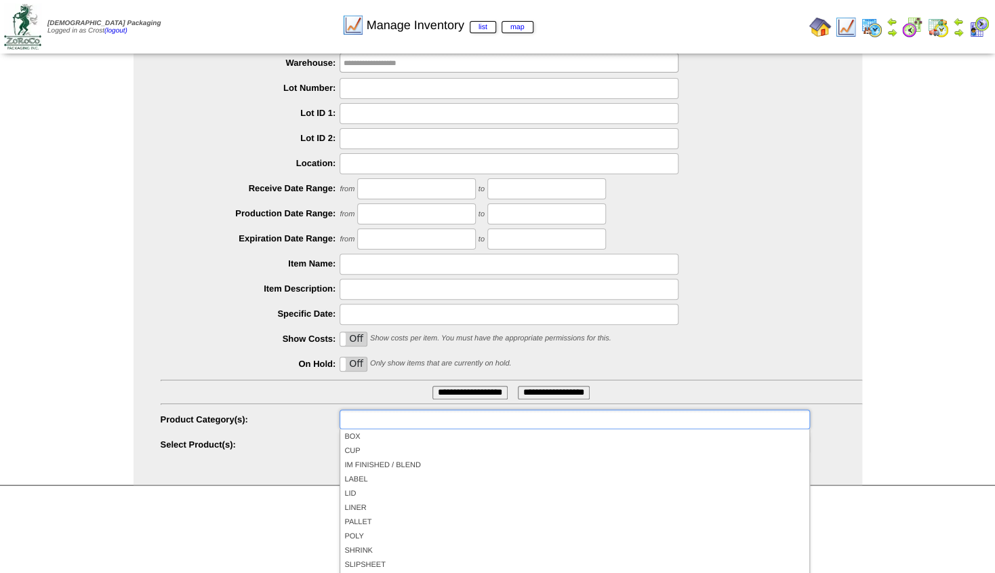
scroll to position [81, 0]
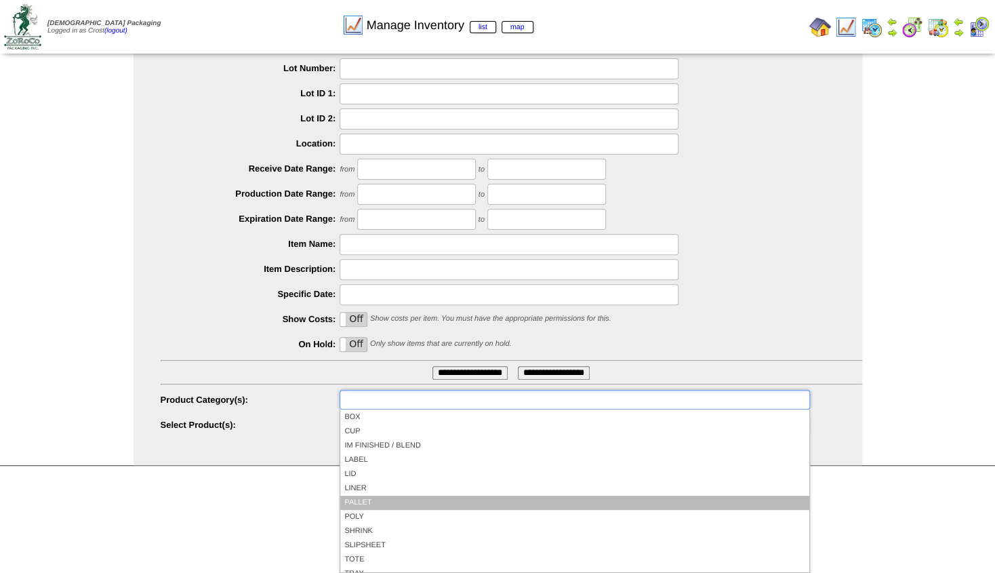
drag, startPoint x: 380, startPoint y: 503, endPoint x: 368, endPoint y: 509, distance: 13.0
click at [368, 509] on li "PALLET" at bounding box center [574, 502] width 468 height 14
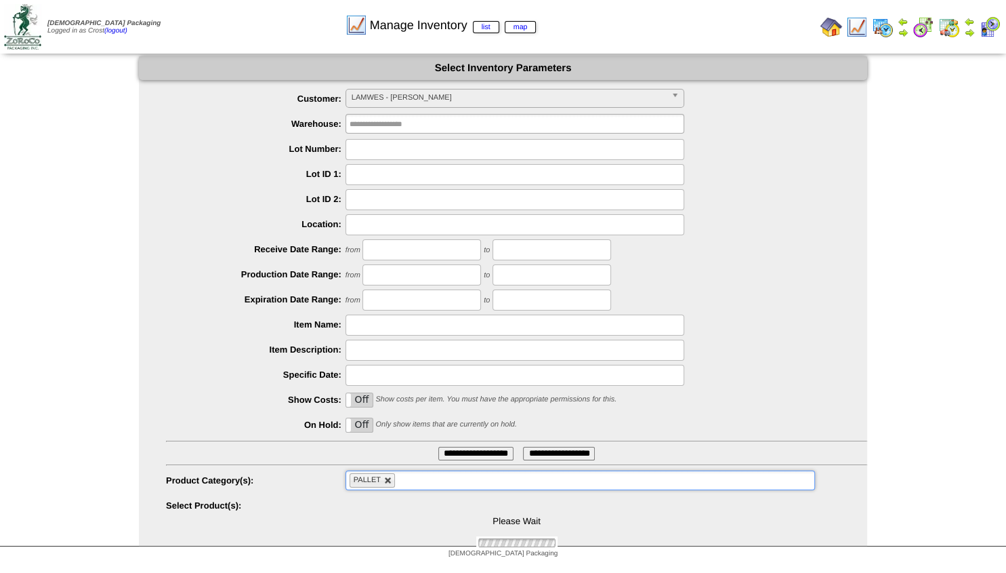
click at [385, 479] on link at bounding box center [388, 480] width 8 height 8
click at [388, 481] on ul at bounding box center [581, 480] width 470 height 20
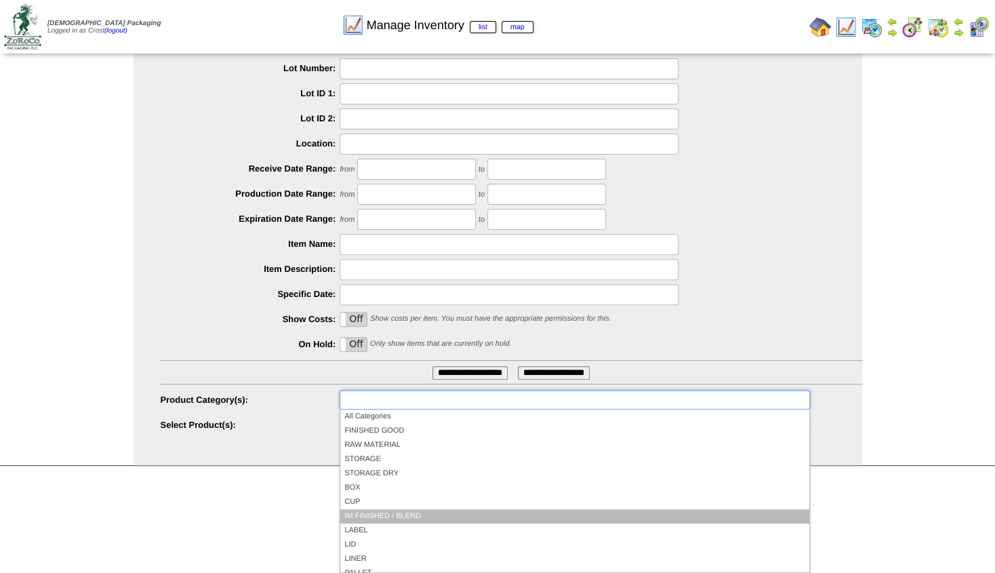
scroll to position [79, 0]
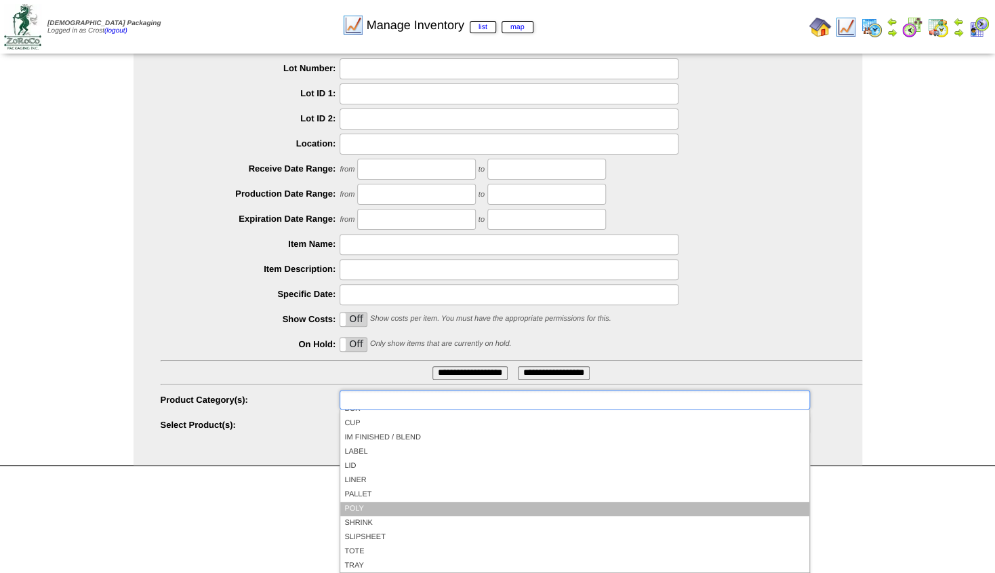
click at [352, 510] on li "POLY" at bounding box center [574, 509] width 468 height 14
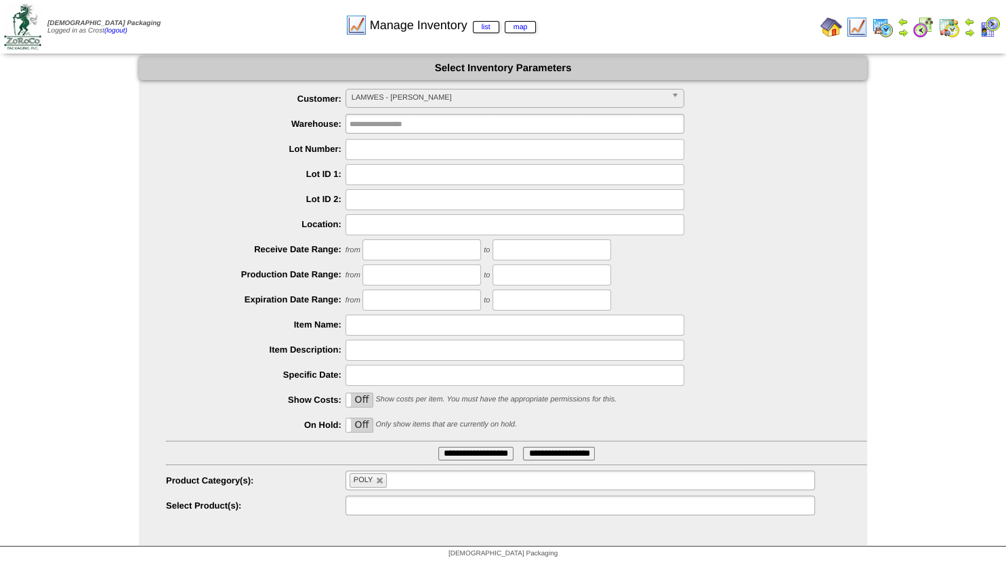
click at [382, 508] on input "text" at bounding box center [393, 505] width 87 height 17
type input "*"
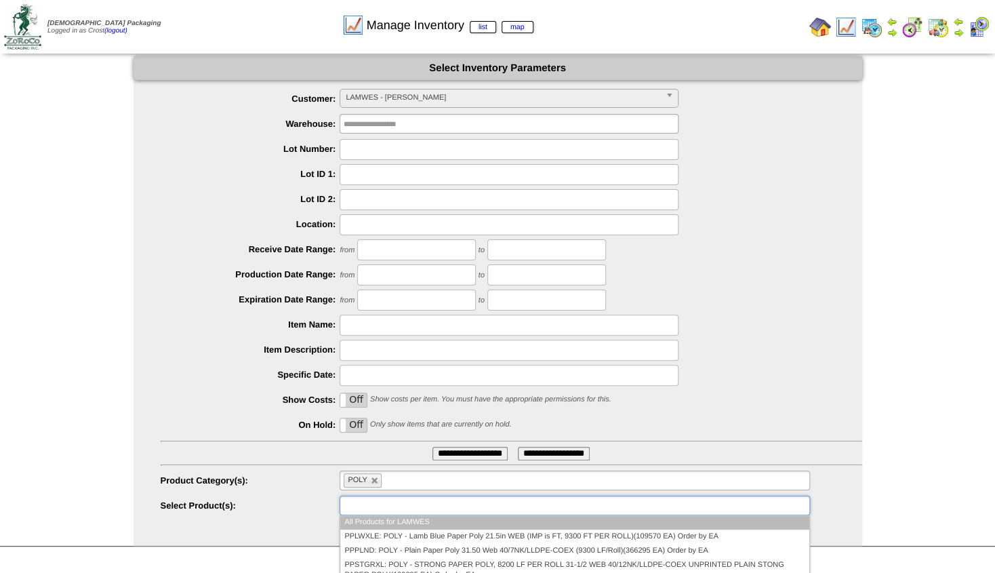
click at [380, 484] on li "POLY" at bounding box center [363, 480] width 38 height 14
type input "**********"
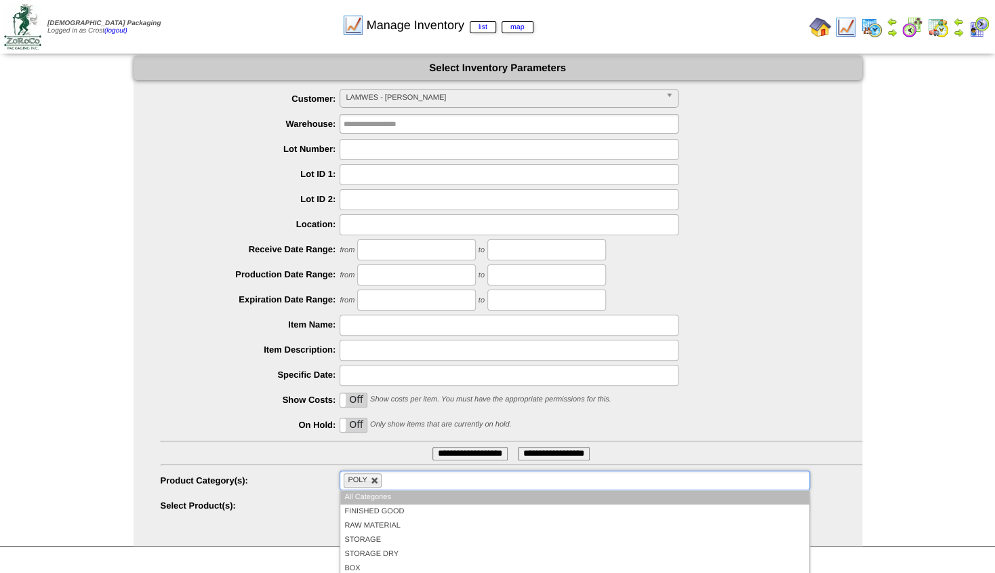
click at [371, 480] on link at bounding box center [375, 480] width 8 height 8
click at [365, 480] on ul at bounding box center [575, 480] width 470 height 20
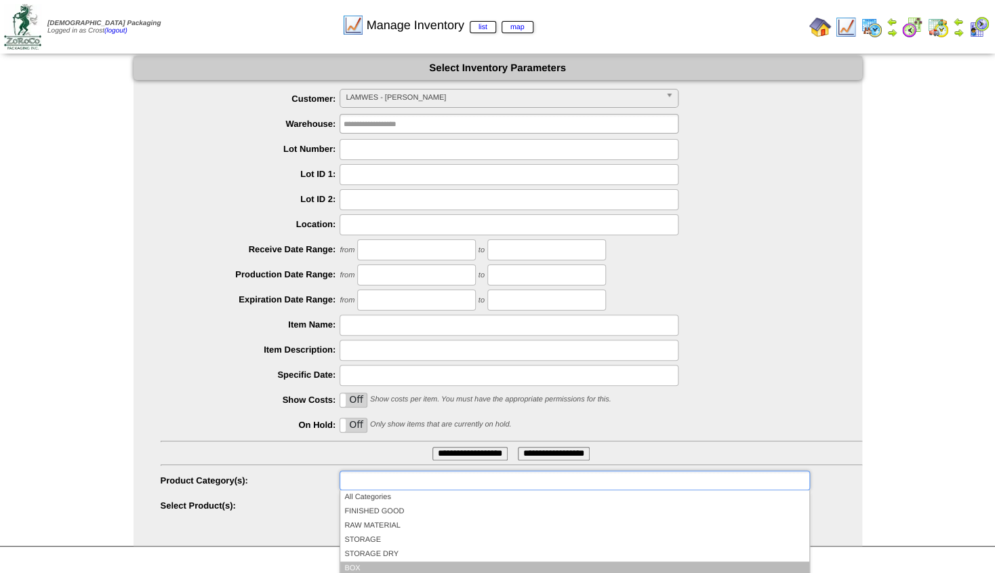
click at [355, 570] on li "BOX" at bounding box center [574, 568] width 468 height 14
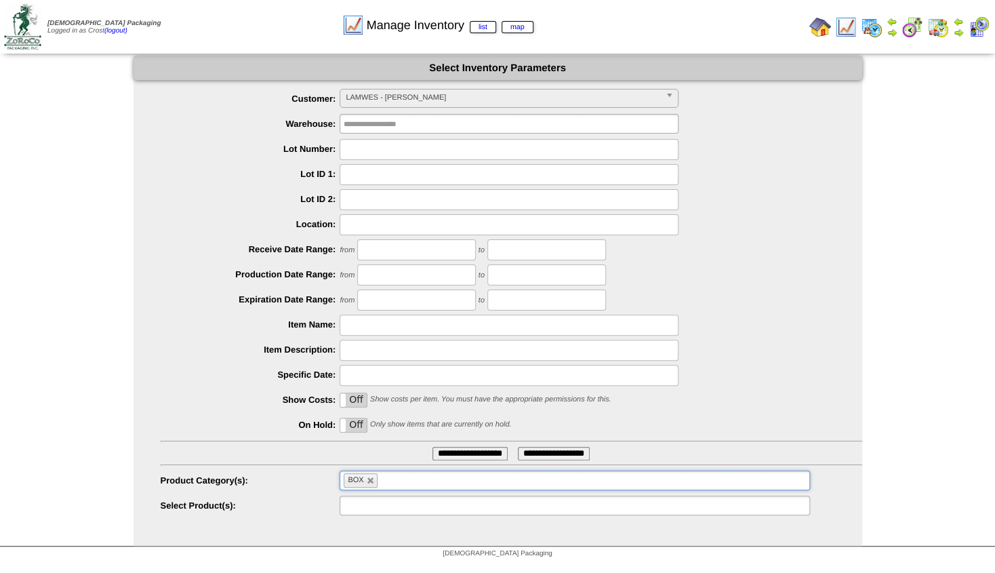
click at [363, 503] on input "text" at bounding box center [387, 505] width 87 height 17
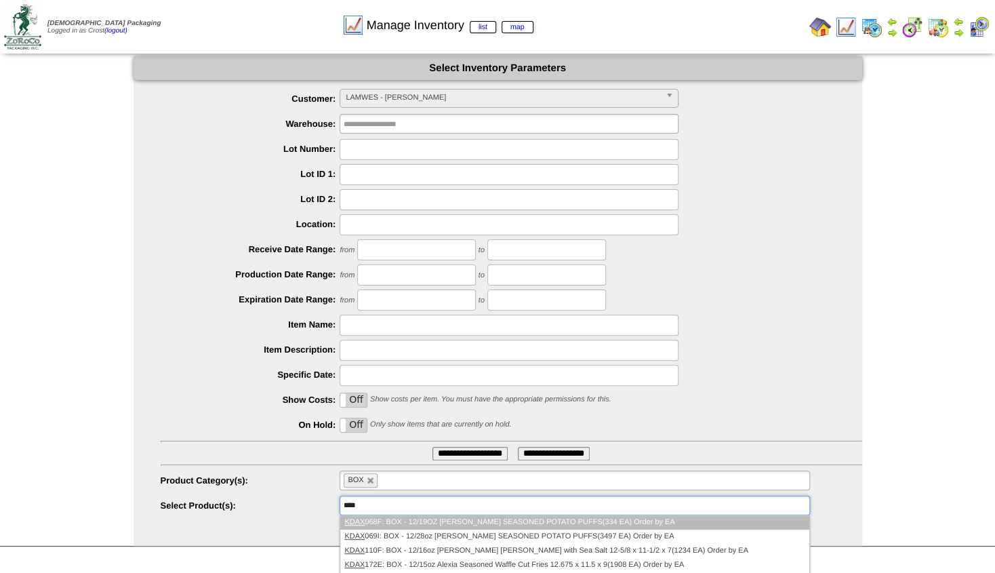
type input "**********"
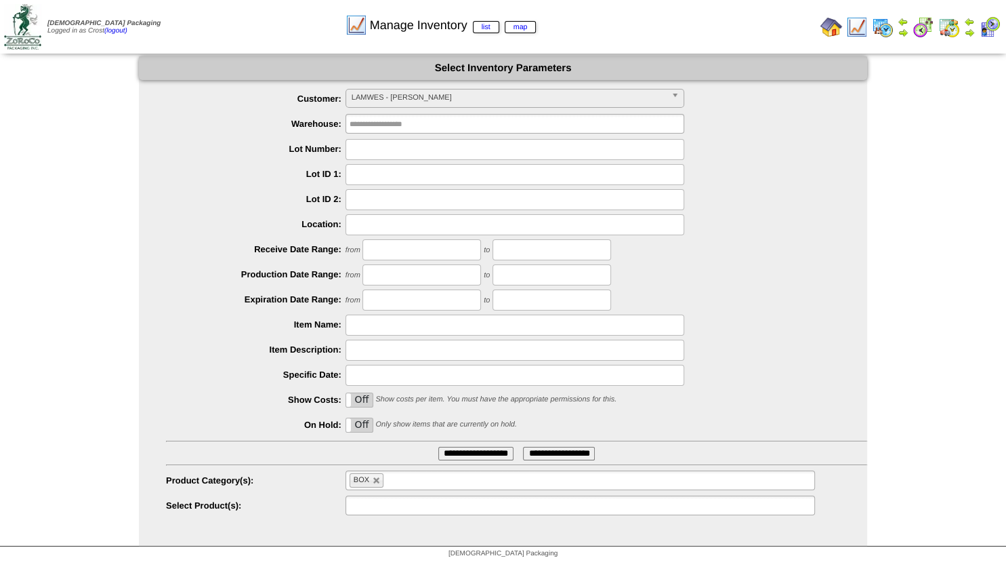
click at [380, 504] on input "text" at bounding box center [393, 505] width 87 height 17
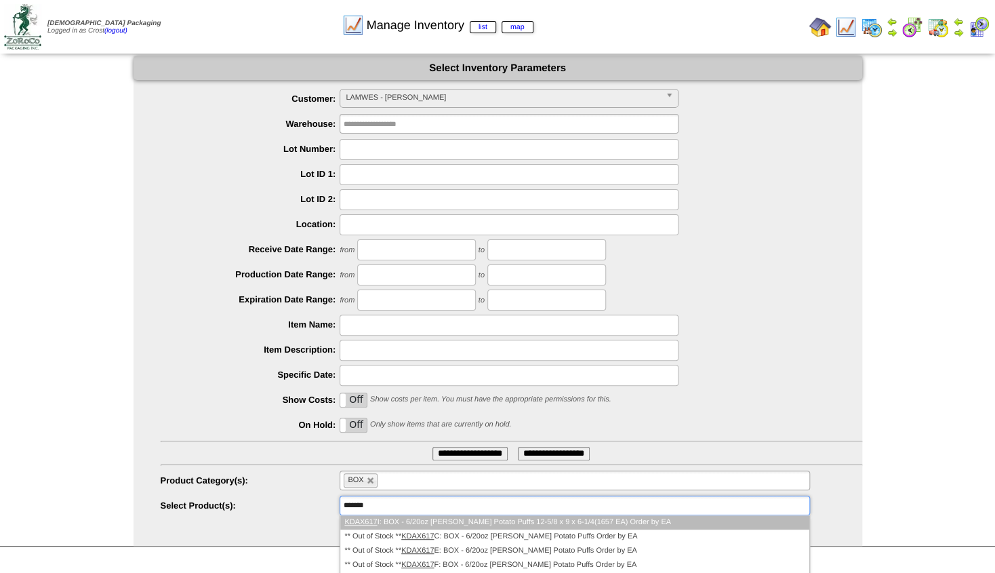
type input "*******"
click at [386, 523] on li "KDAX617 I: BOX - 6/20oz [PERSON_NAME] Potato Puffs 12-5/8 x 9 x 6-1/4(1657 EA) …" at bounding box center [574, 522] width 468 height 14
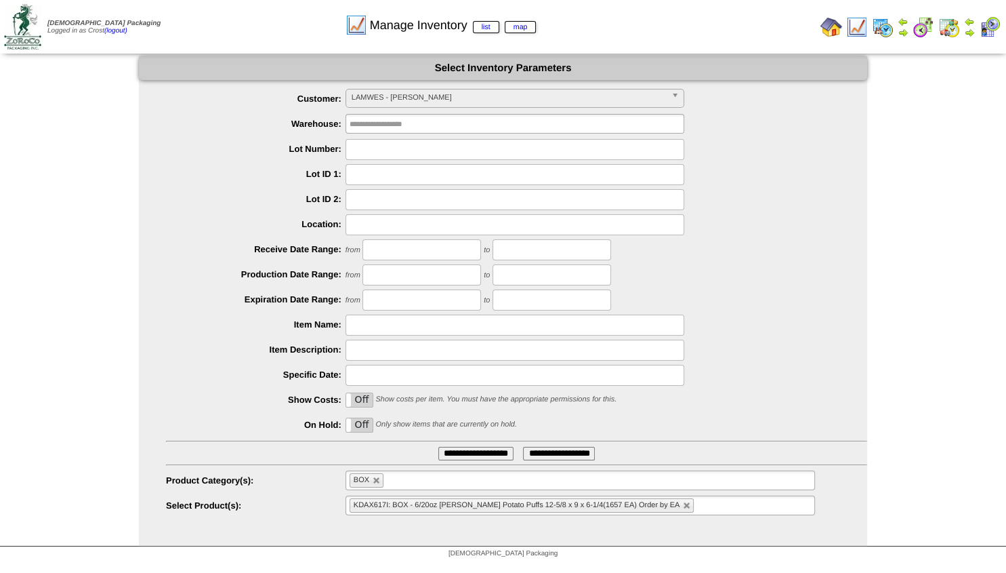
click at [459, 453] on input "**********" at bounding box center [476, 454] width 75 height 14
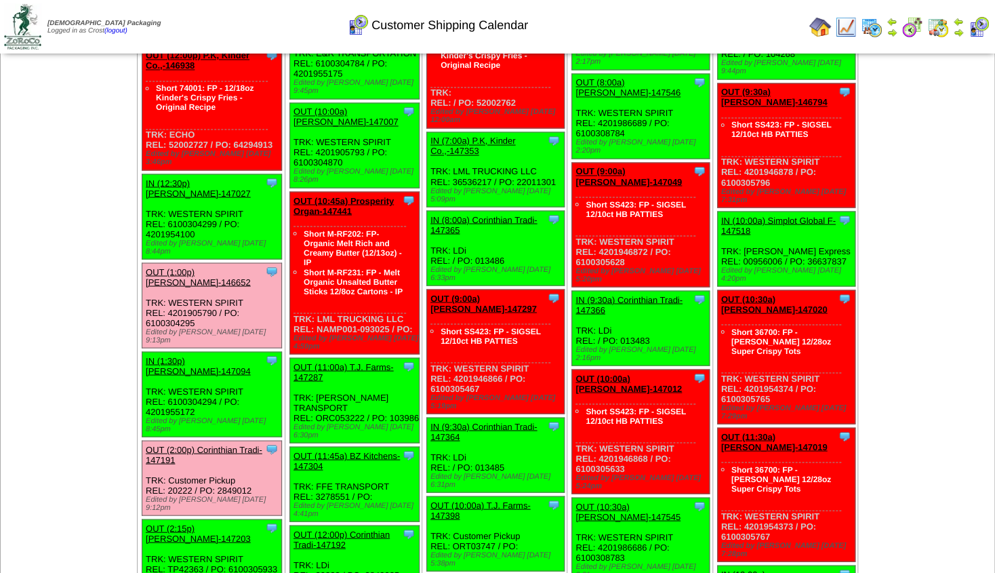
scroll to position [1098, 0]
